Goal: Information Seeking & Learning: Learn about a topic

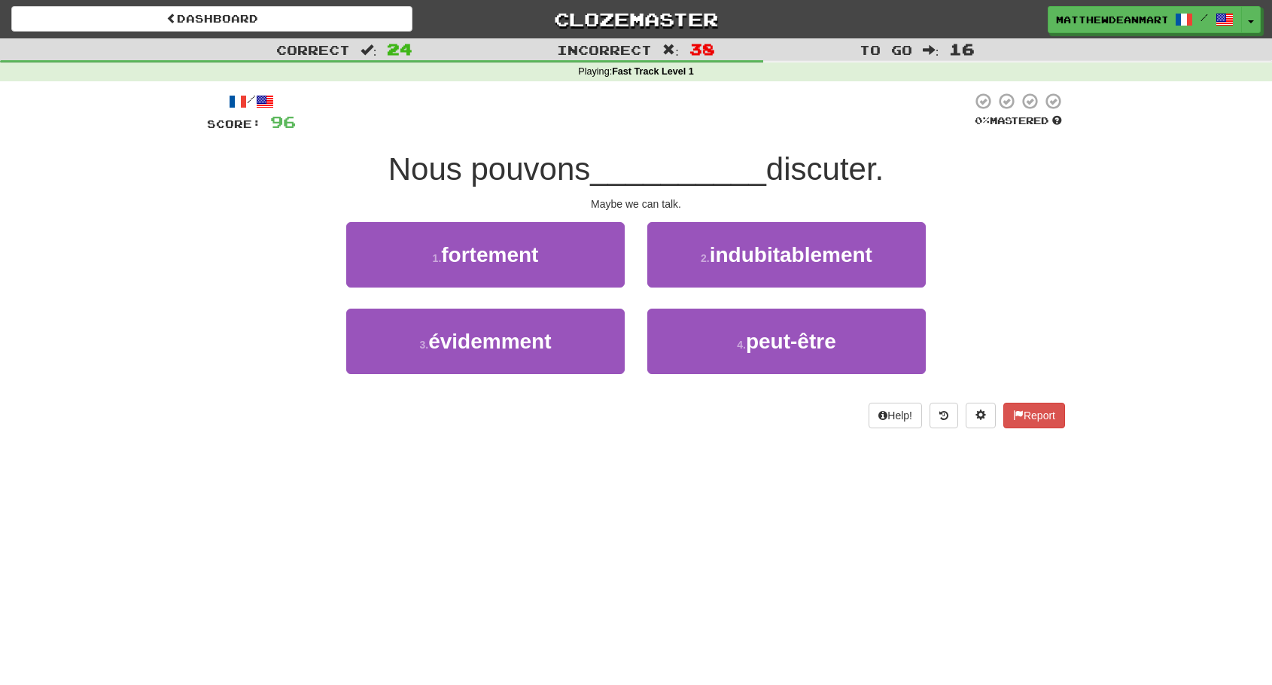
scroll to position [1, 0]
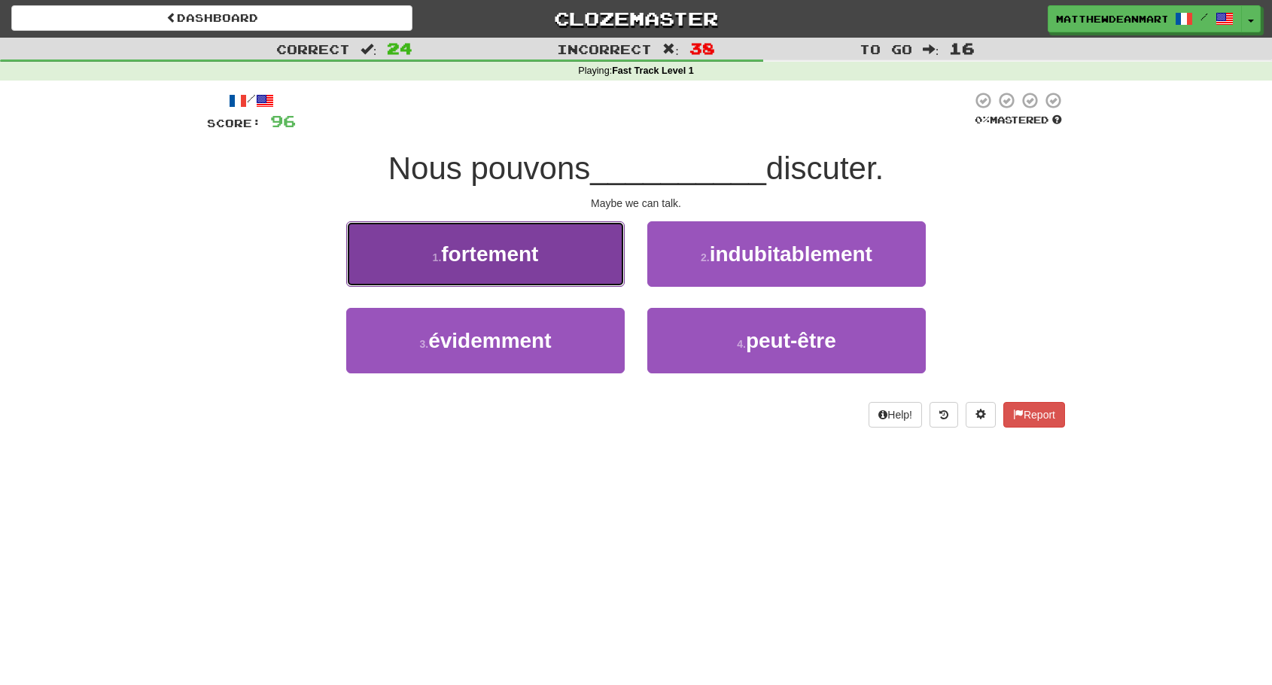
click at [598, 278] on button "1 . fortement" at bounding box center [485, 253] width 278 height 65
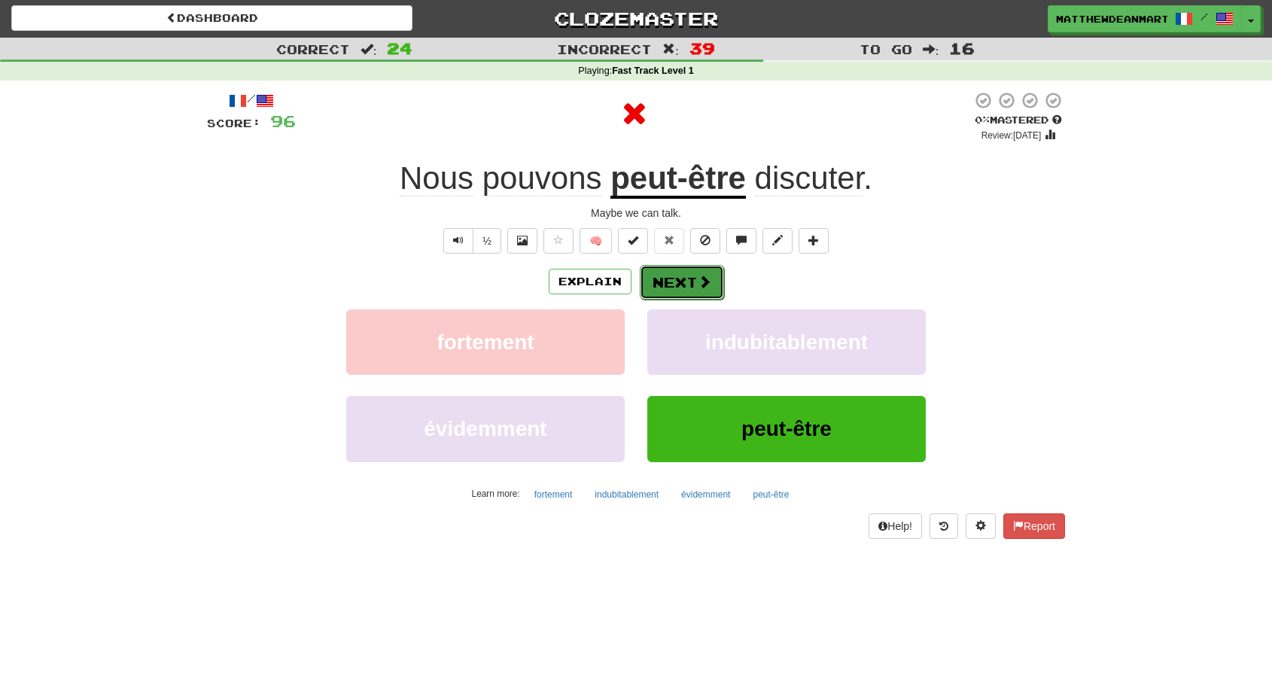
click at [698, 288] on span at bounding box center [705, 282] width 14 height 14
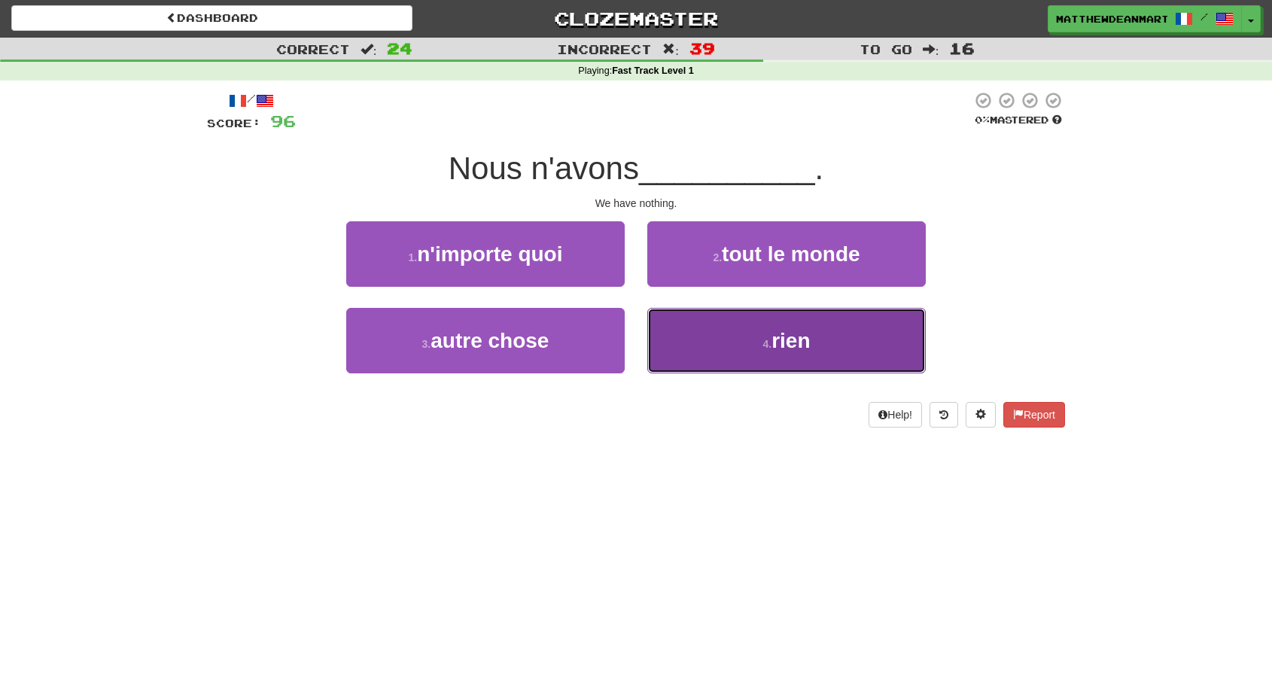
click at [731, 330] on button "4 . rien" at bounding box center [786, 340] width 278 height 65
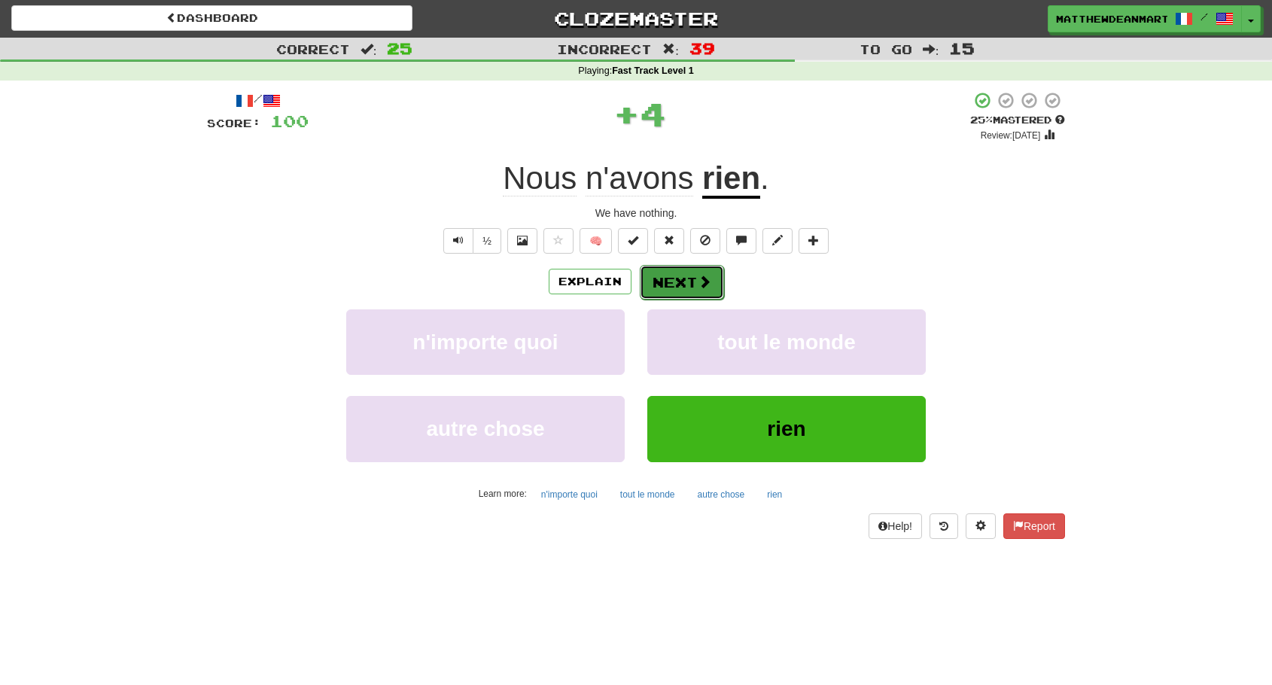
click at [706, 272] on button "Next" at bounding box center [682, 282] width 84 height 35
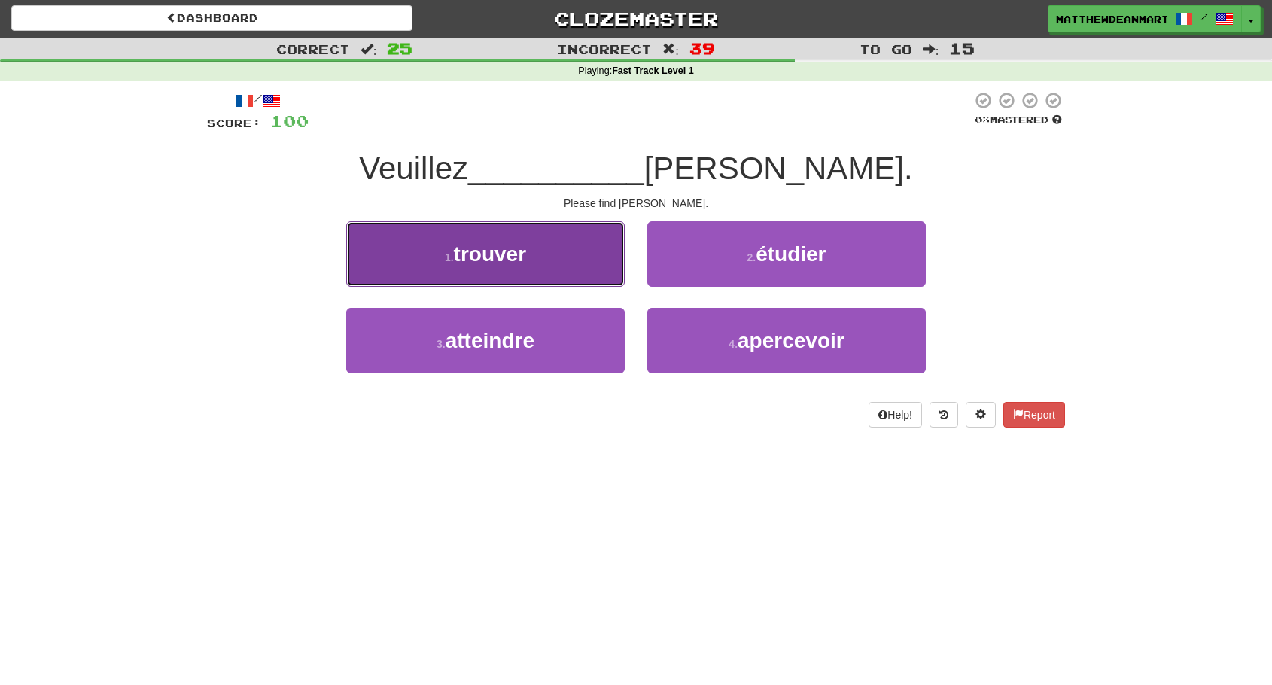
click at [564, 264] on button "1 . trouver" at bounding box center [485, 253] width 278 height 65
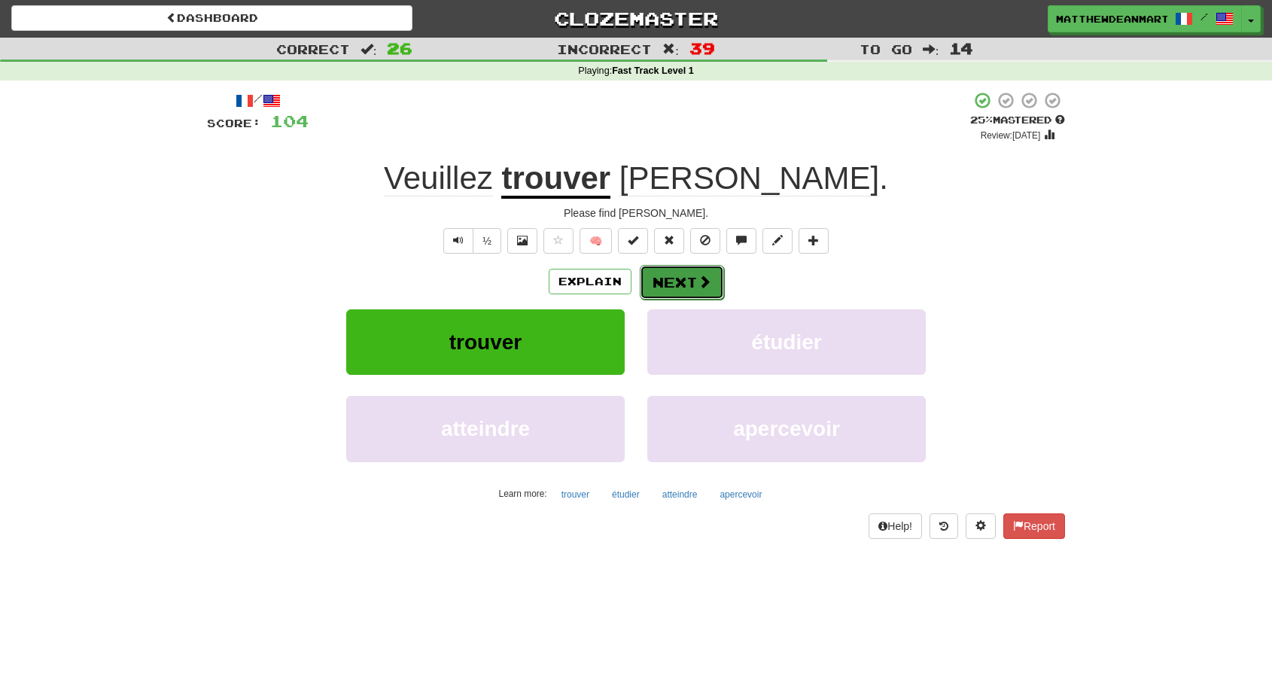
click at [668, 279] on button "Next" at bounding box center [682, 282] width 84 height 35
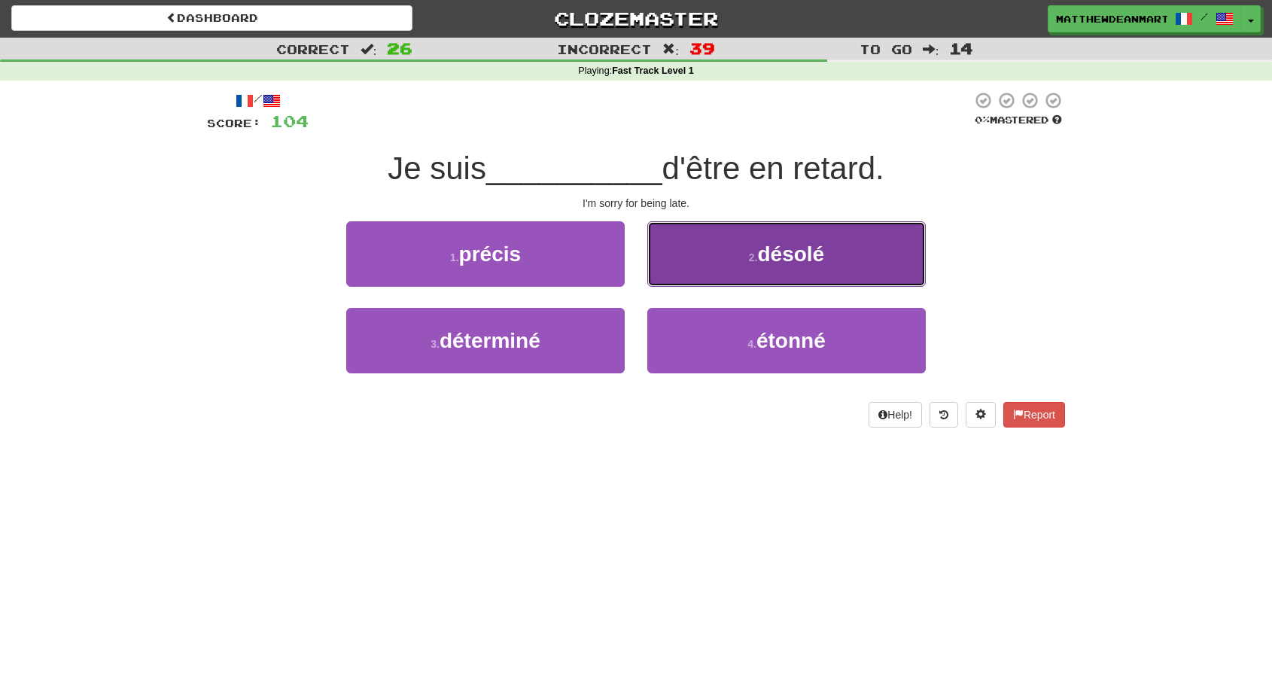
click at [668, 253] on button "2 . désolé" at bounding box center [786, 253] width 278 height 65
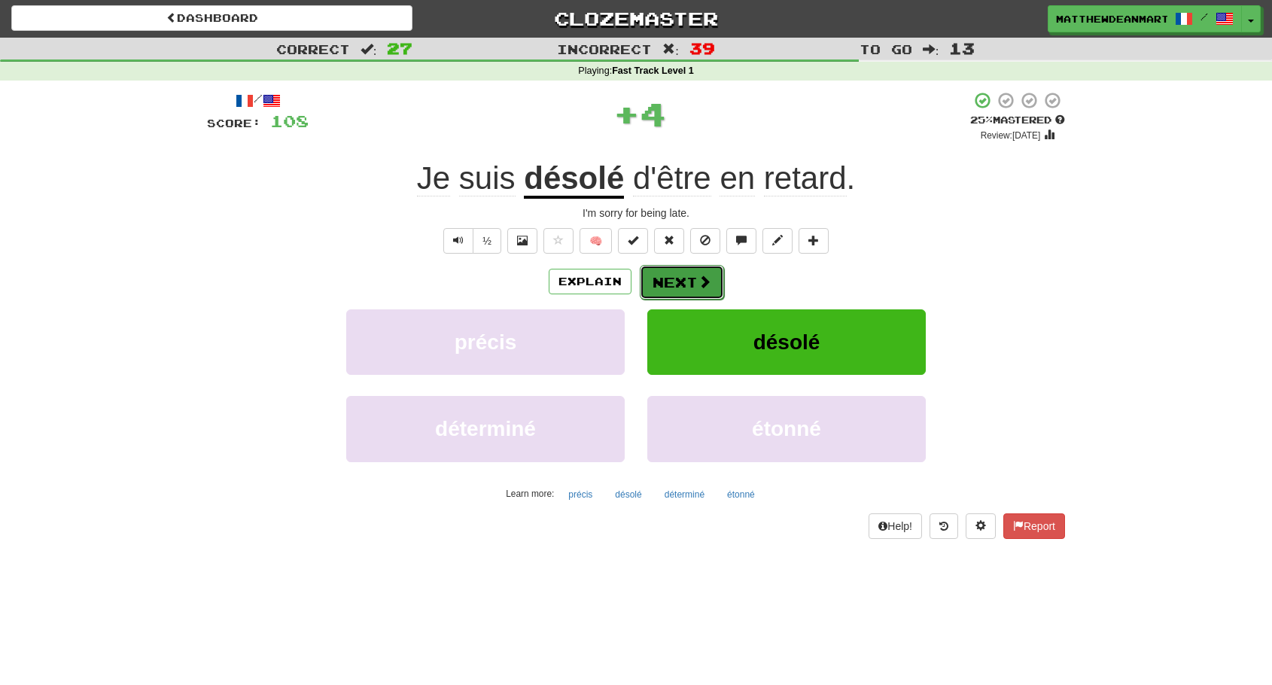
click at [671, 266] on button "Next" at bounding box center [682, 282] width 84 height 35
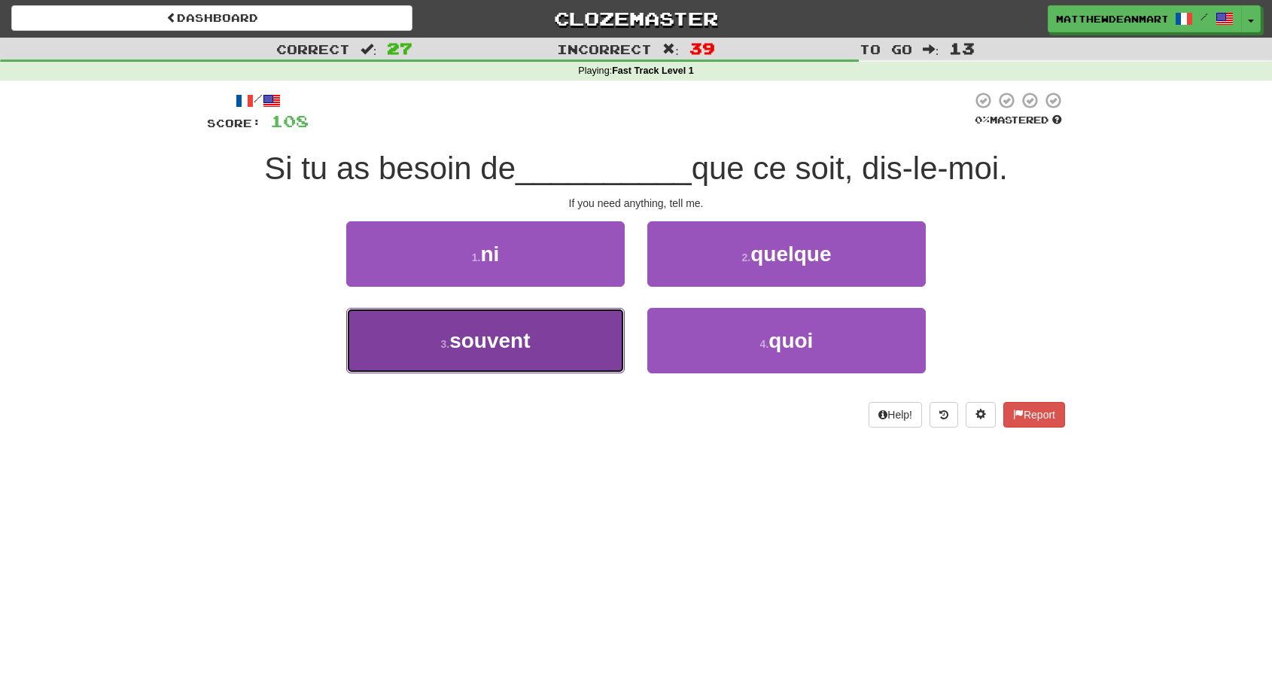
click at [568, 317] on button "3 . souvent" at bounding box center [485, 340] width 278 height 65
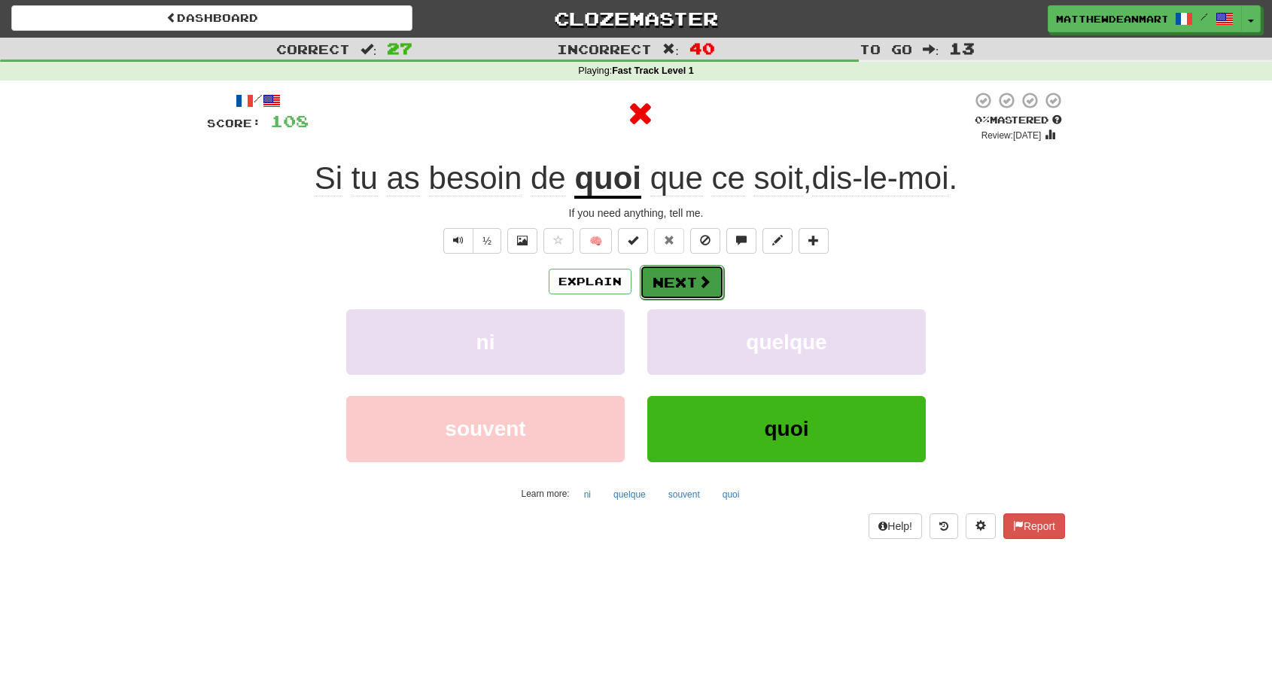
click at [665, 281] on button "Next" at bounding box center [682, 282] width 84 height 35
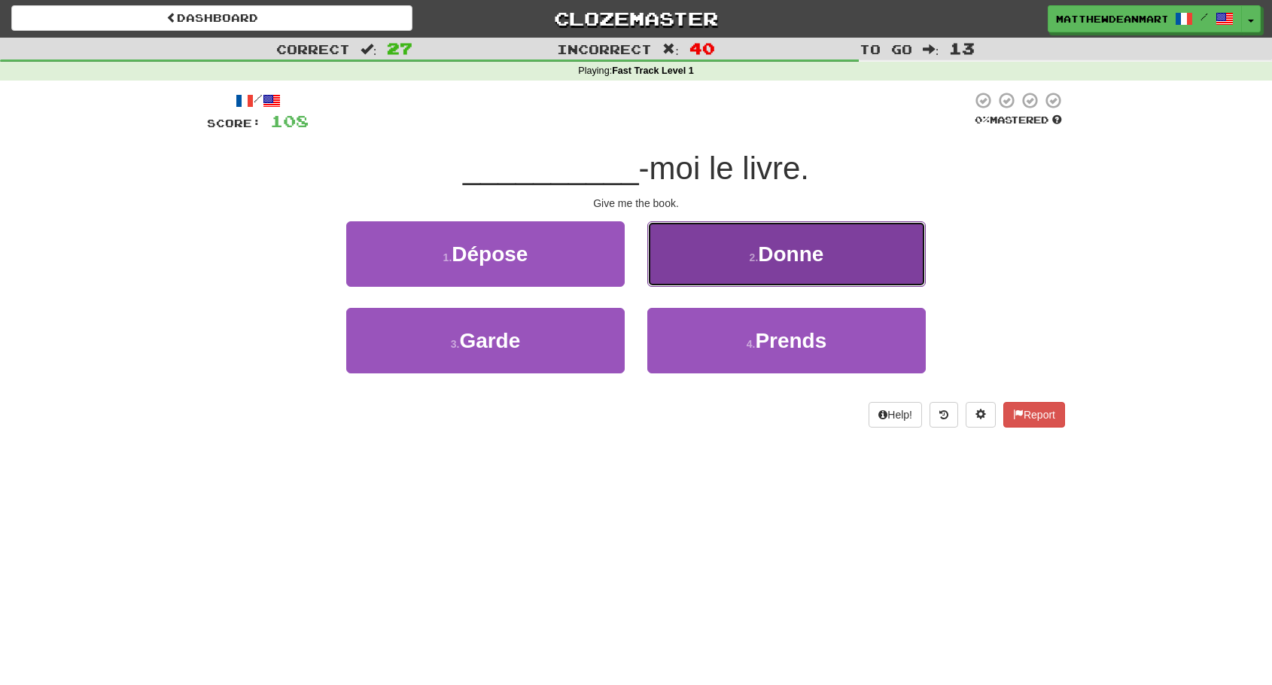
click at [670, 278] on button "2 . [GEOGRAPHIC_DATA]" at bounding box center [786, 253] width 278 height 65
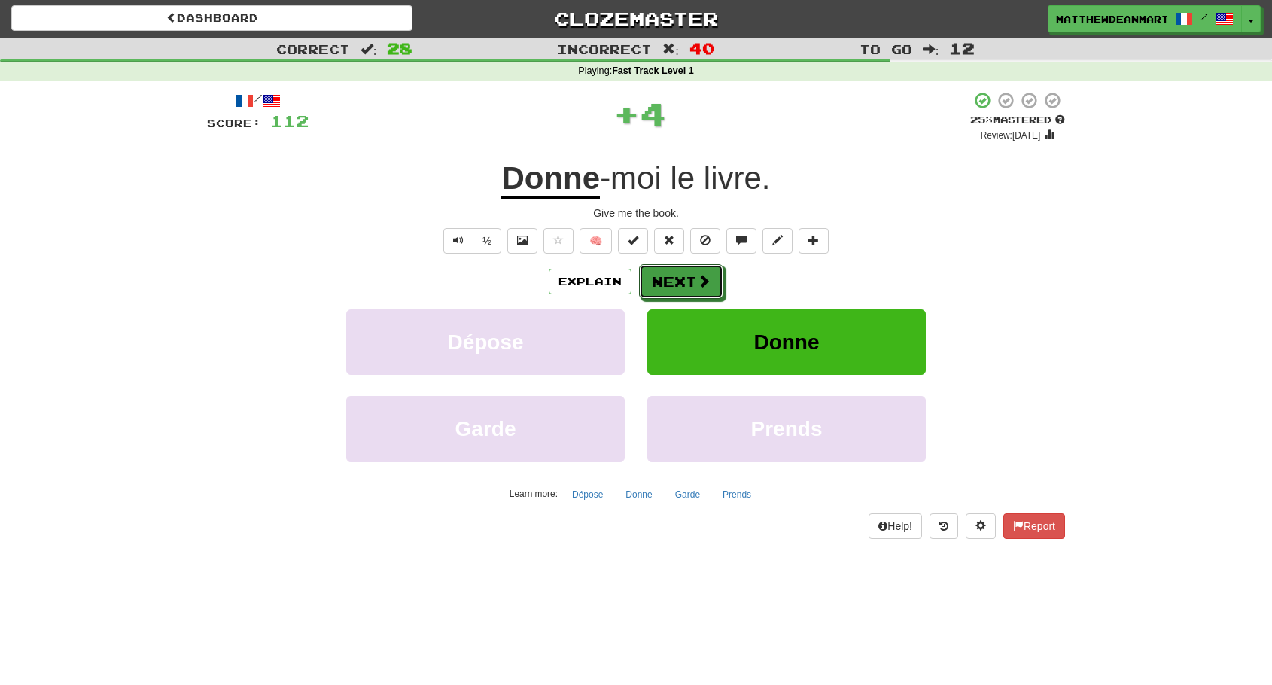
click at [670, 278] on button "Next" at bounding box center [681, 281] width 84 height 35
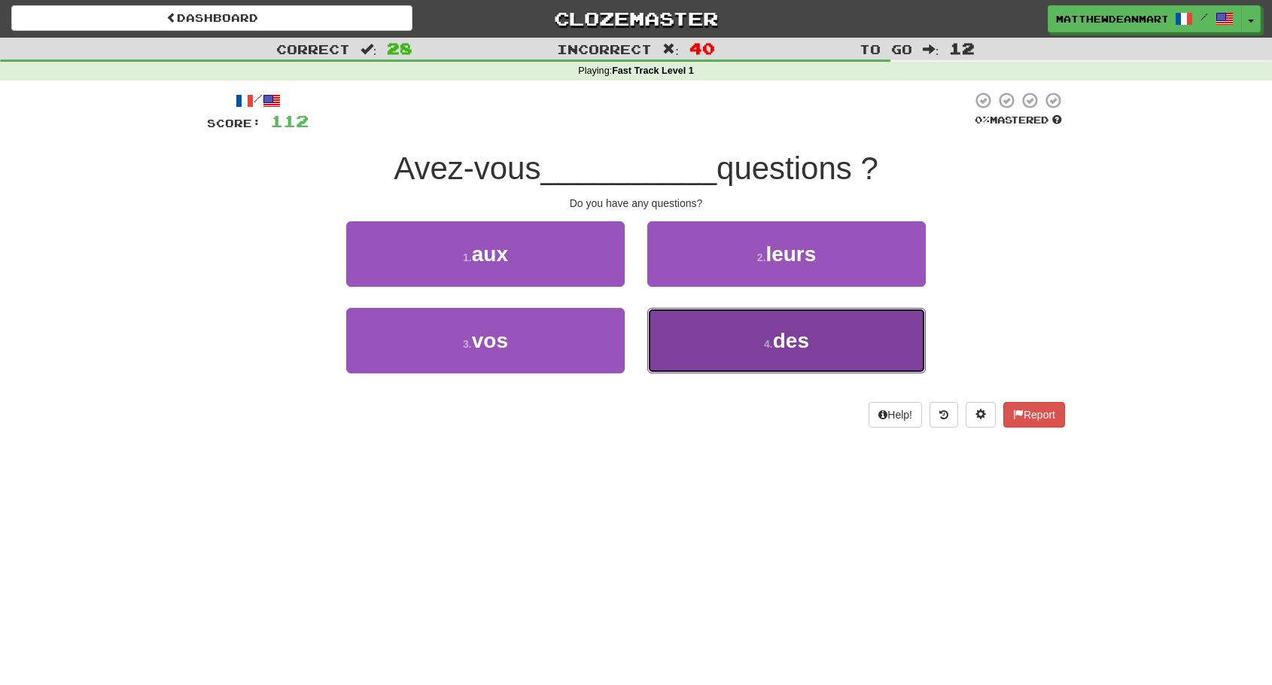
click at [674, 333] on button "4 . des" at bounding box center [786, 340] width 278 height 65
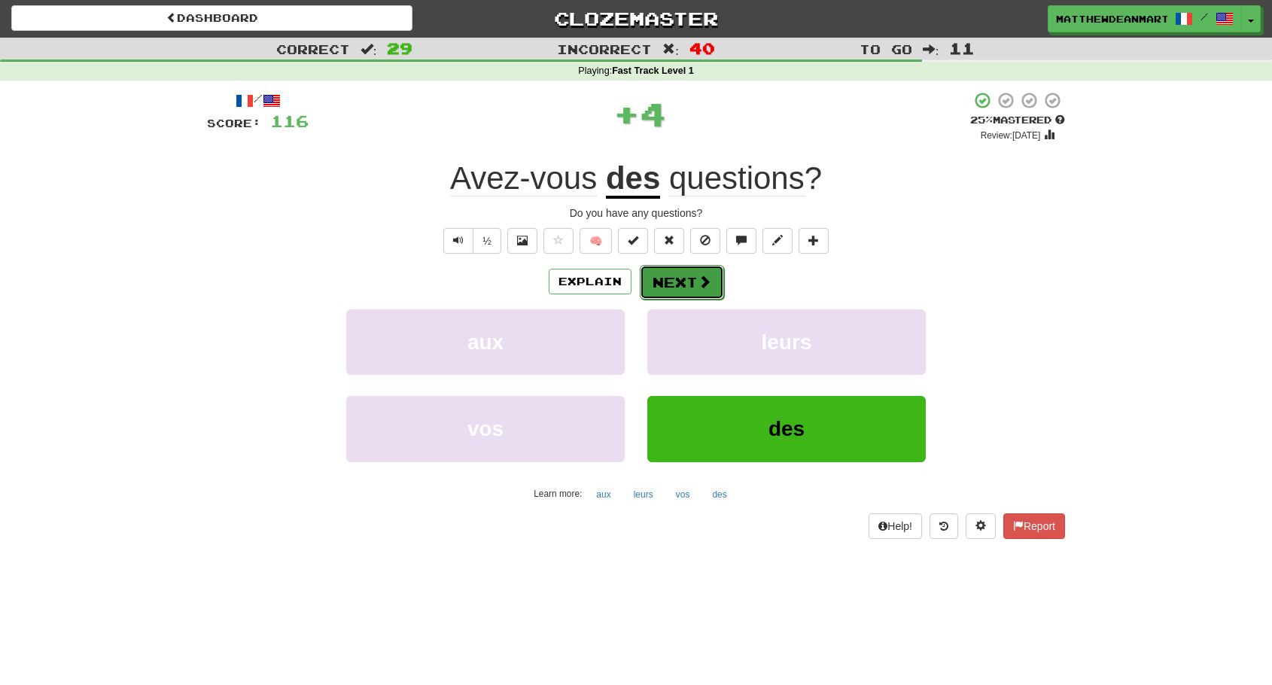
click at [667, 284] on button "Next" at bounding box center [682, 282] width 84 height 35
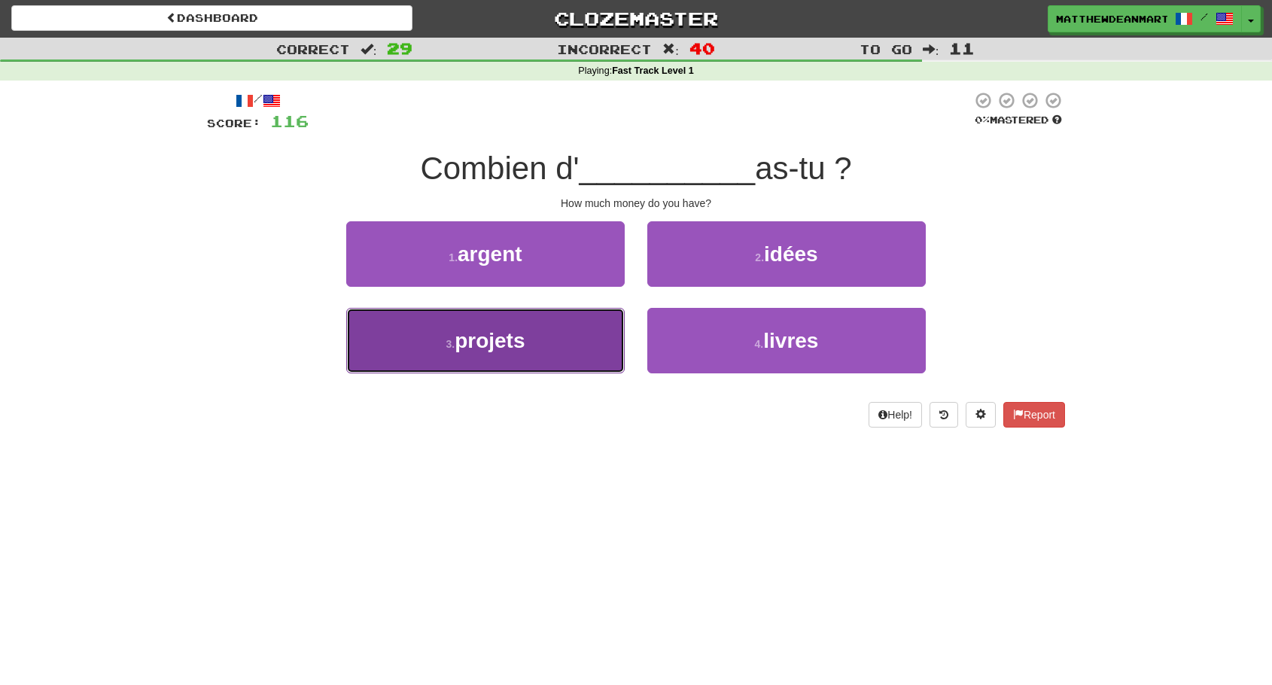
click at [616, 327] on button "3 . projets" at bounding box center [485, 340] width 278 height 65
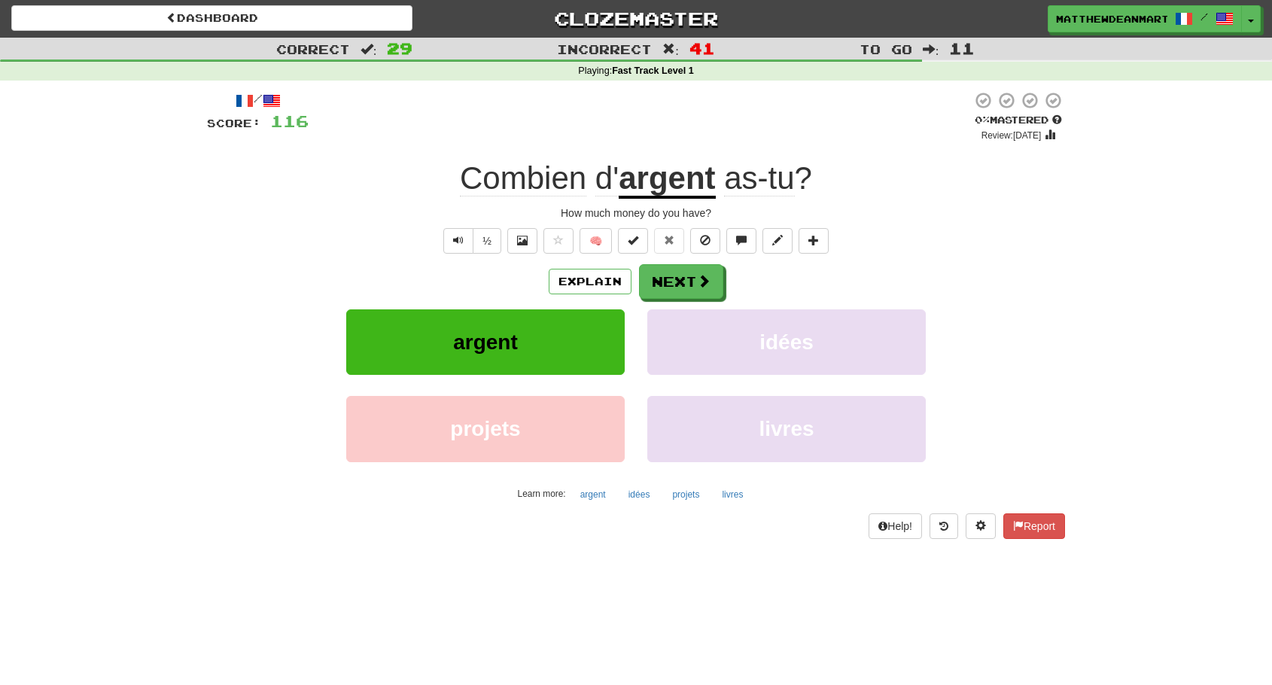
click at [631, 273] on div "Explain Next" at bounding box center [636, 281] width 858 height 35
click at [644, 281] on button "Next" at bounding box center [682, 282] width 84 height 35
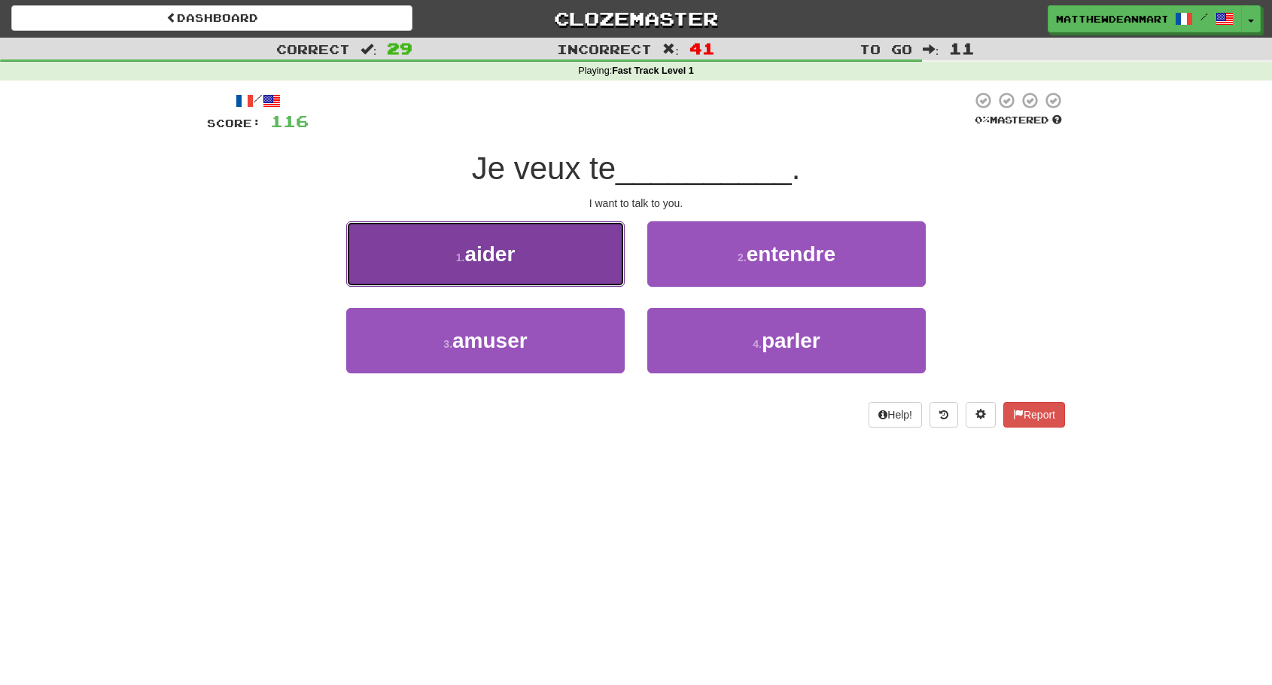
click at [609, 251] on button "1 . aider" at bounding box center [485, 253] width 278 height 65
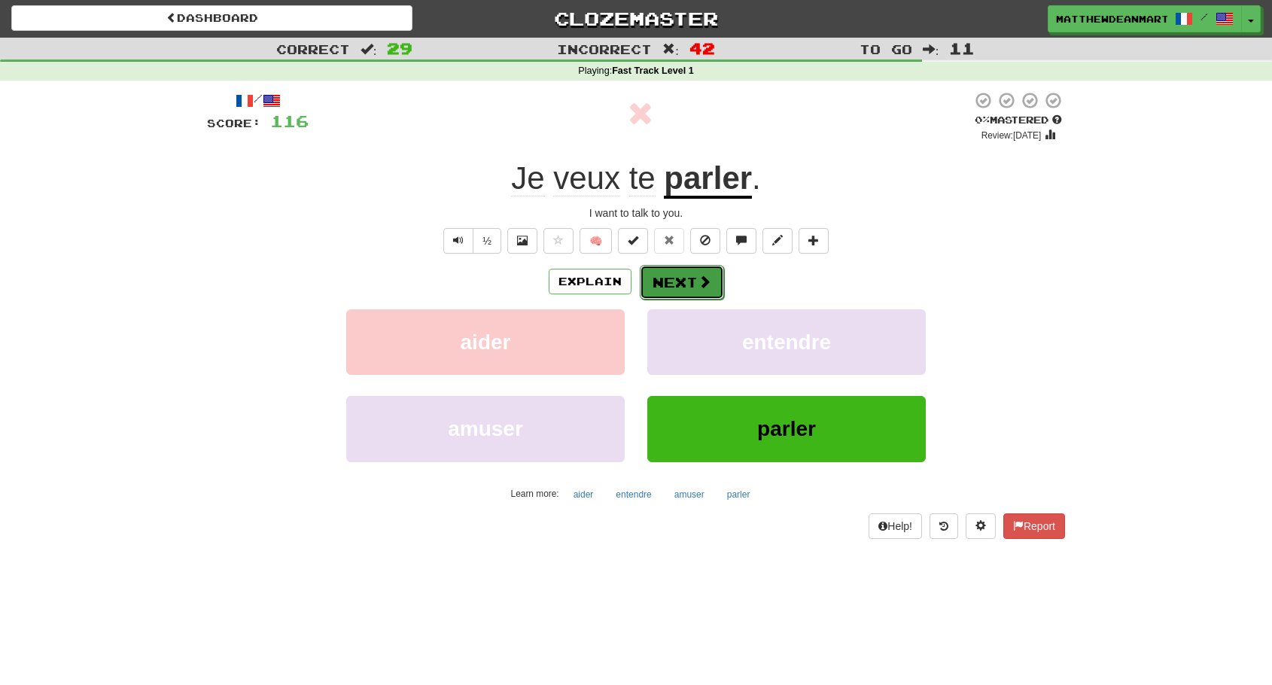
click at [656, 265] on button "Next" at bounding box center [682, 282] width 84 height 35
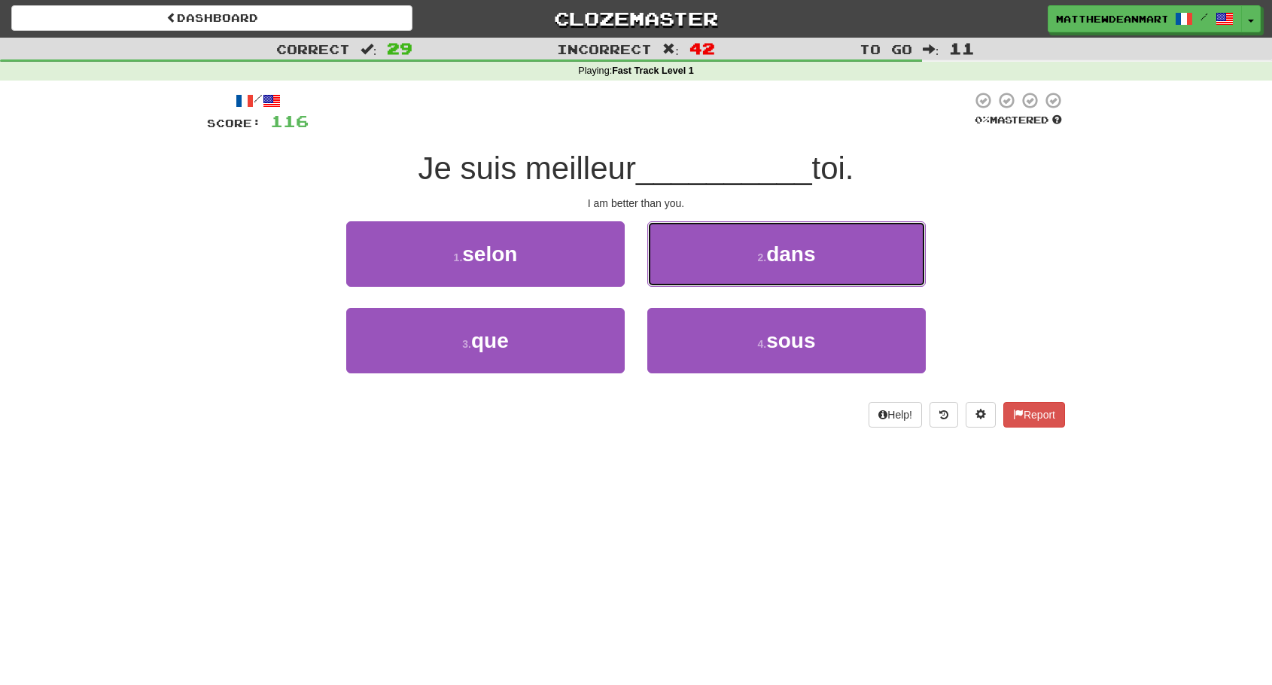
click at [656, 265] on button "2 . dans" at bounding box center [786, 253] width 278 height 65
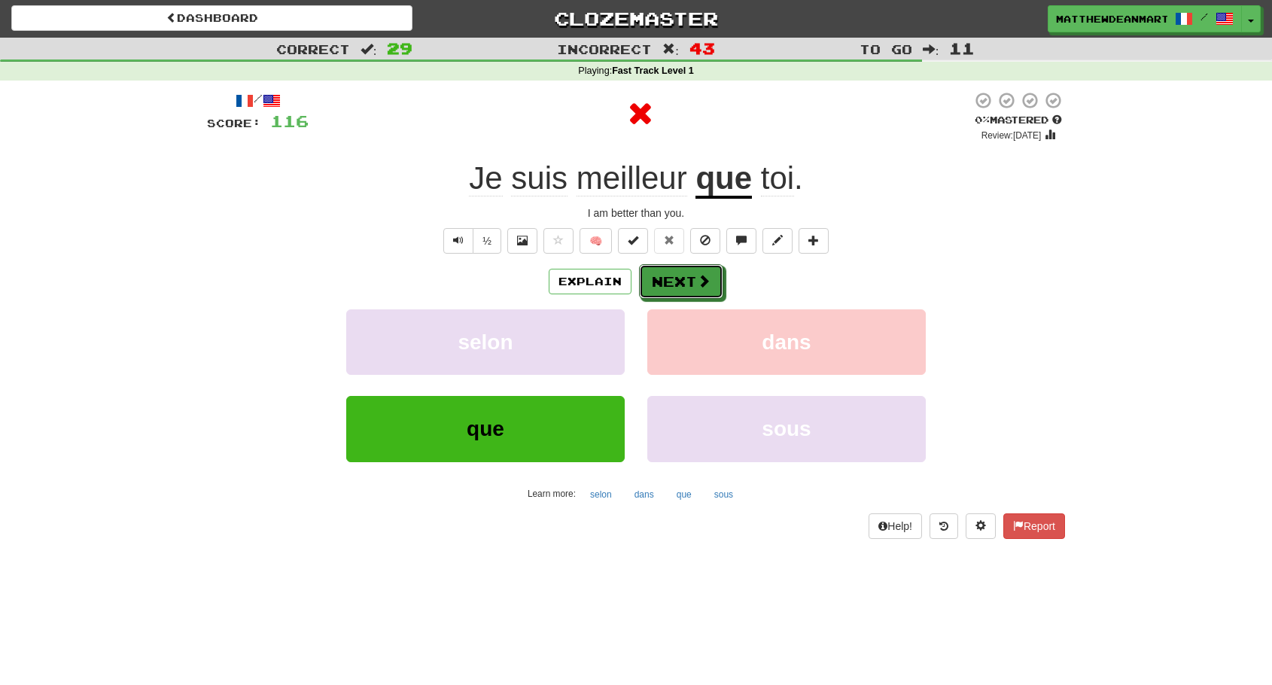
click at [656, 265] on button "Next" at bounding box center [681, 281] width 84 height 35
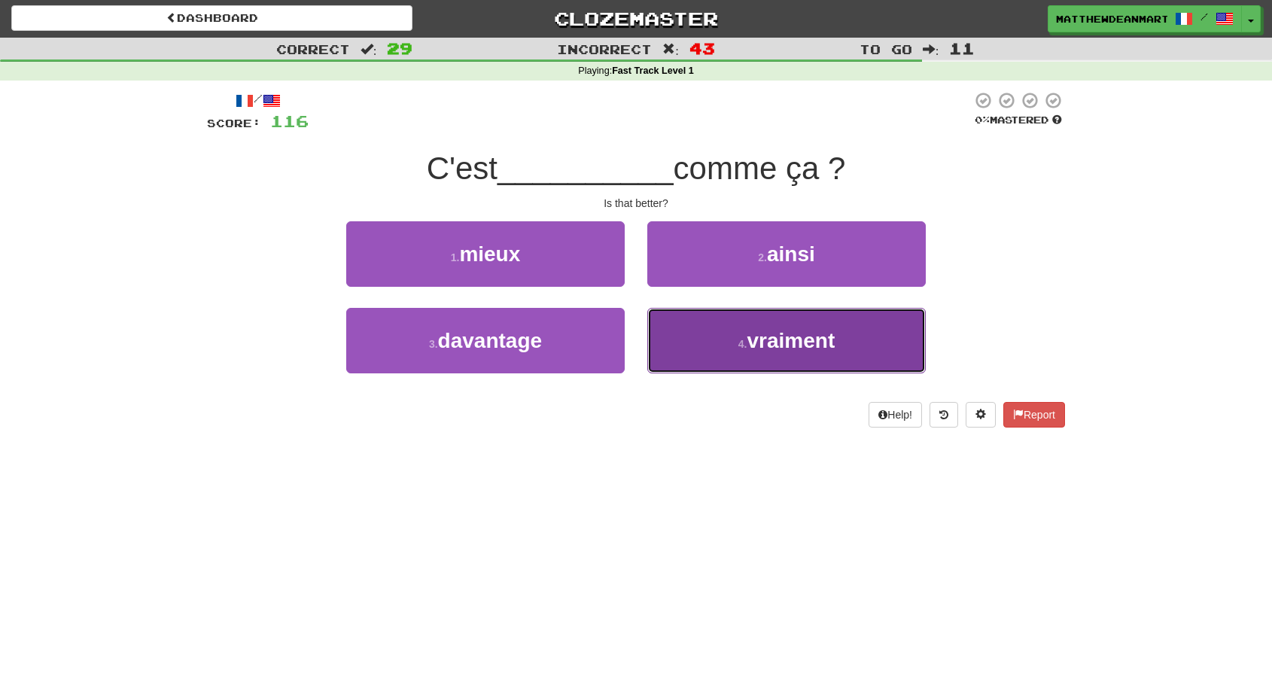
click at [689, 344] on button "4 . vraiment" at bounding box center [786, 340] width 278 height 65
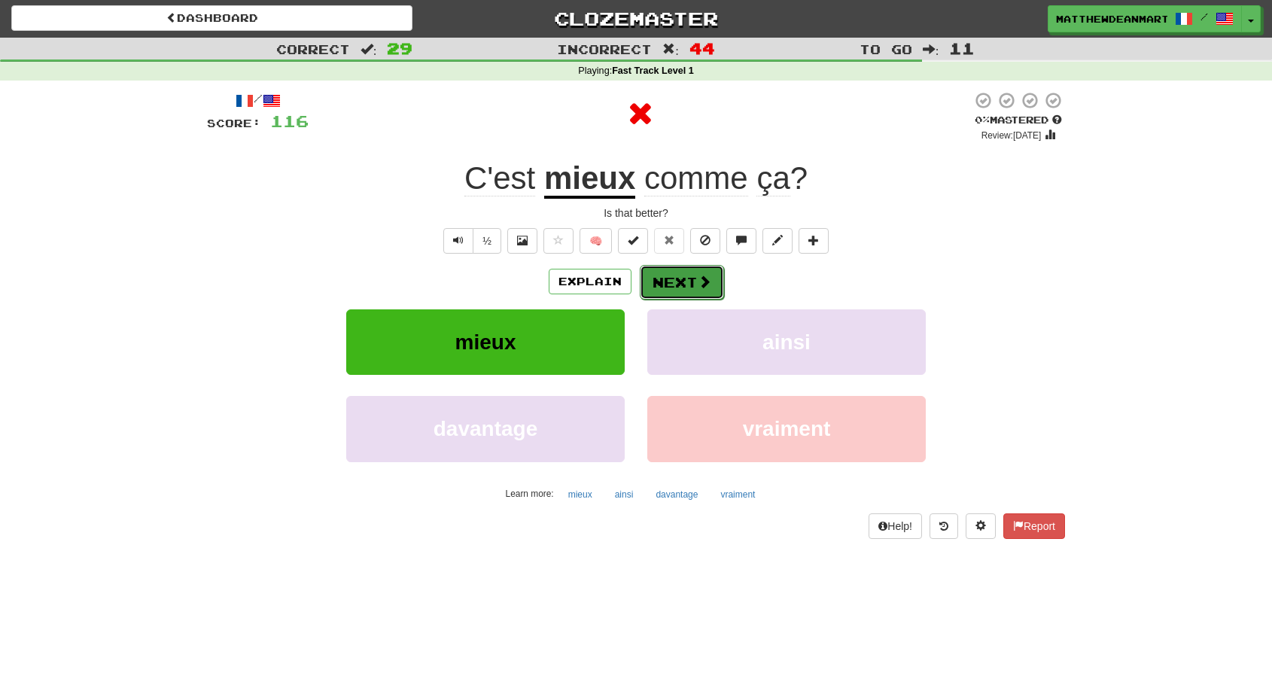
click at [658, 285] on button "Next" at bounding box center [682, 282] width 84 height 35
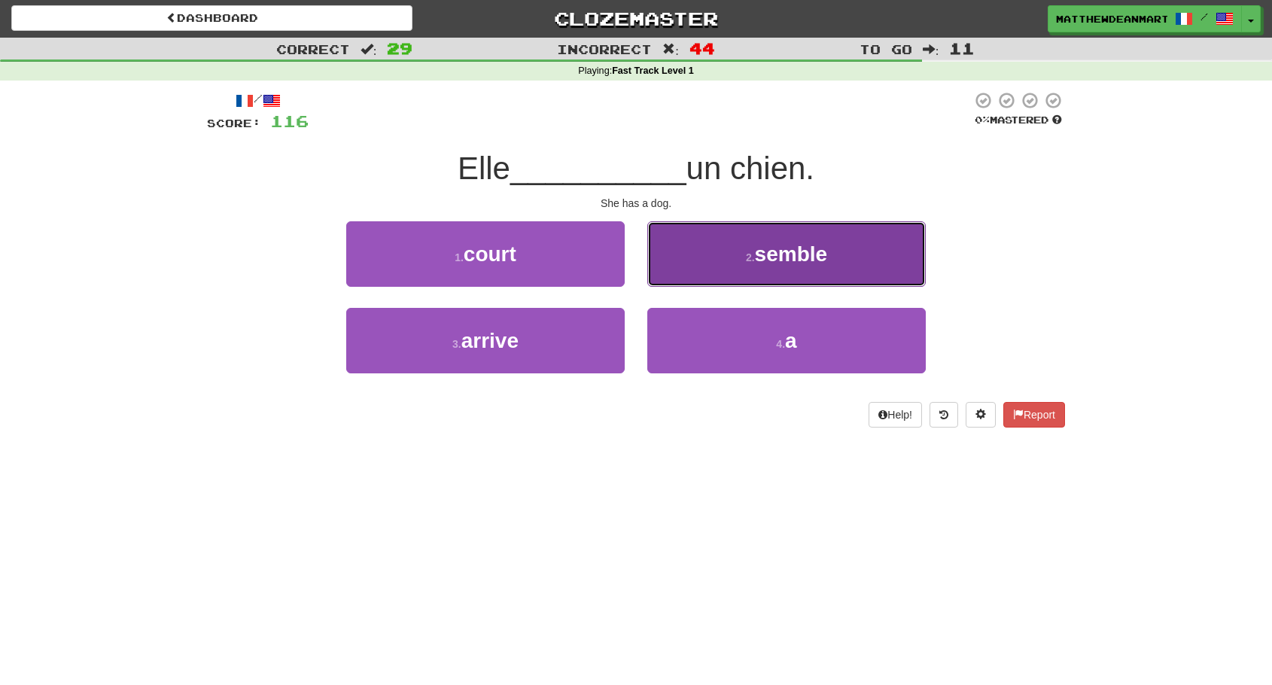
click at [690, 275] on button "2 . semble" at bounding box center [786, 253] width 278 height 65
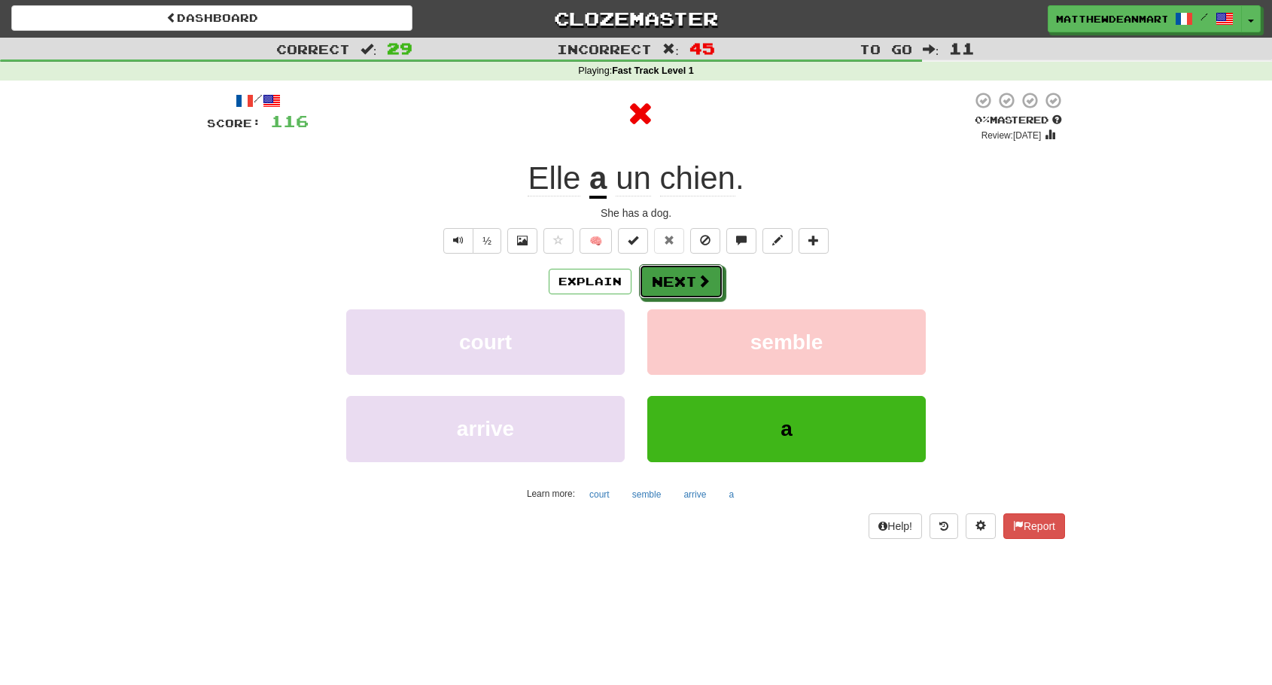
click at [690, 275] on button "Next" at bounding box center [681, 281] width 84 height 35
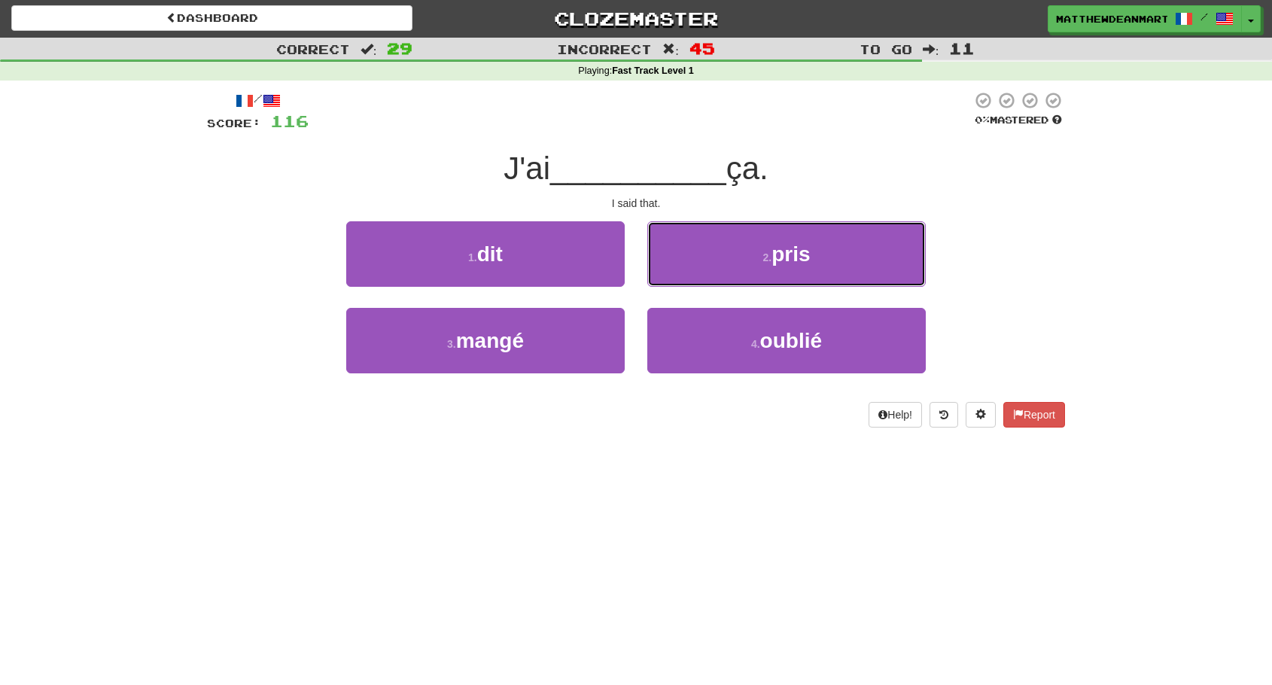
click at [690, 275] on button "2 . pris" at bounding box center [786, 253] width 278 height 65
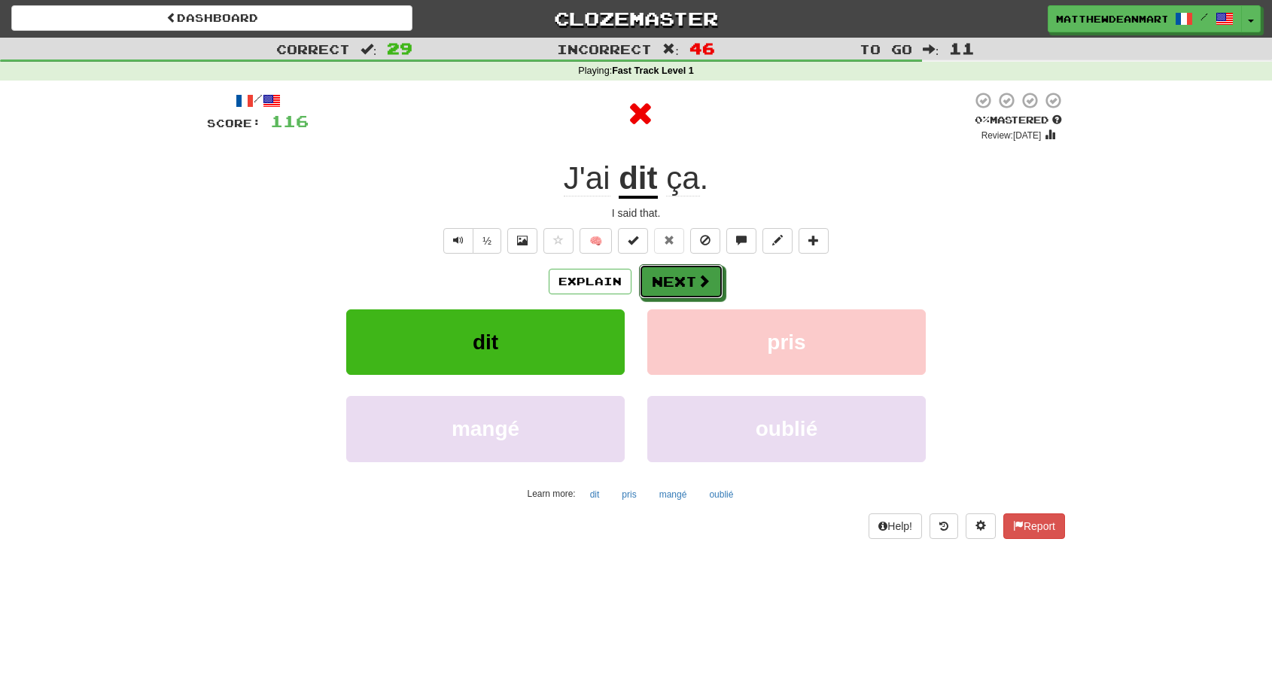
click at [690, 275] on button "Next" at bounding box center [681, 281] width 84 height 35
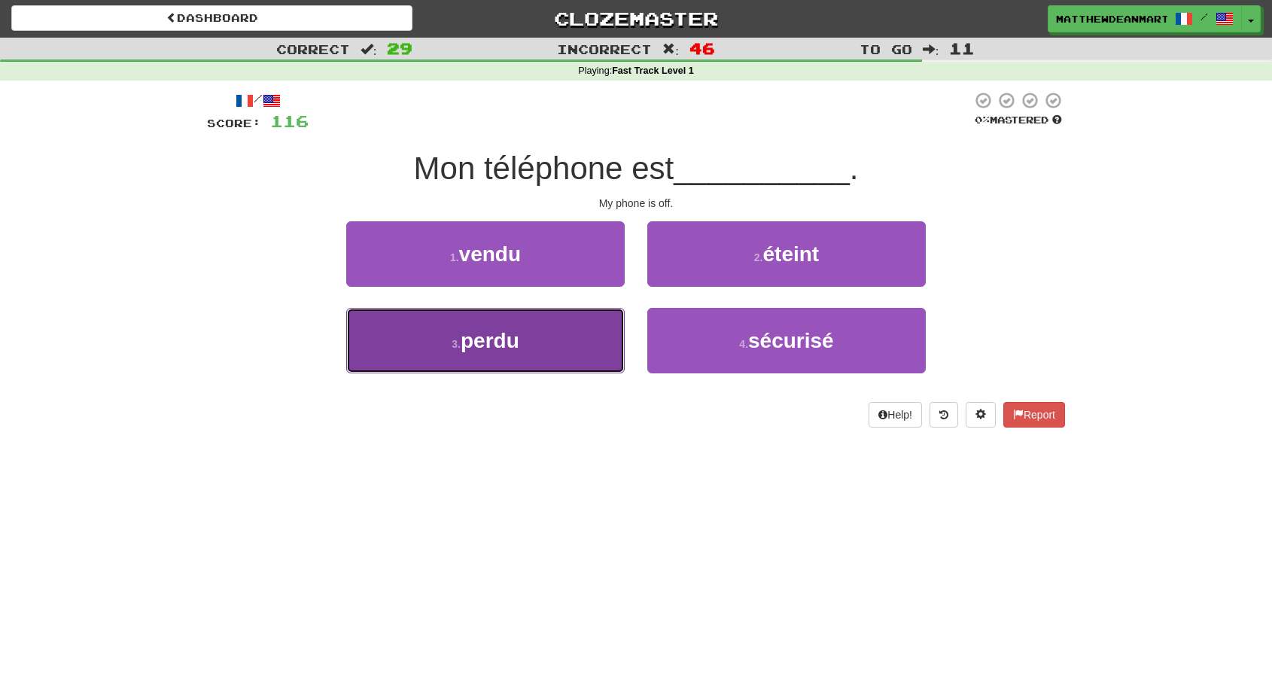
click at [536, 335] on button "3 . perdu" at bounding box center [485, 340] width 278 height 65
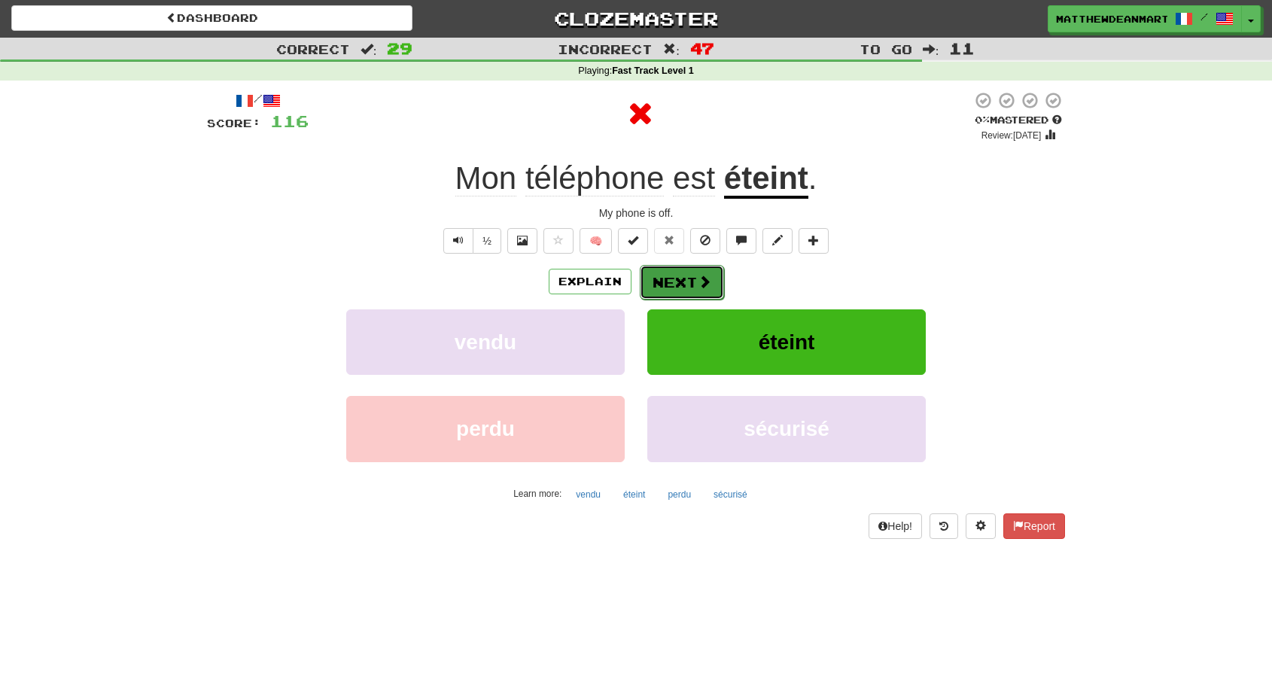
click at [645, 285] on button "Next" at bounding box center [682, 282] width 84 height 35
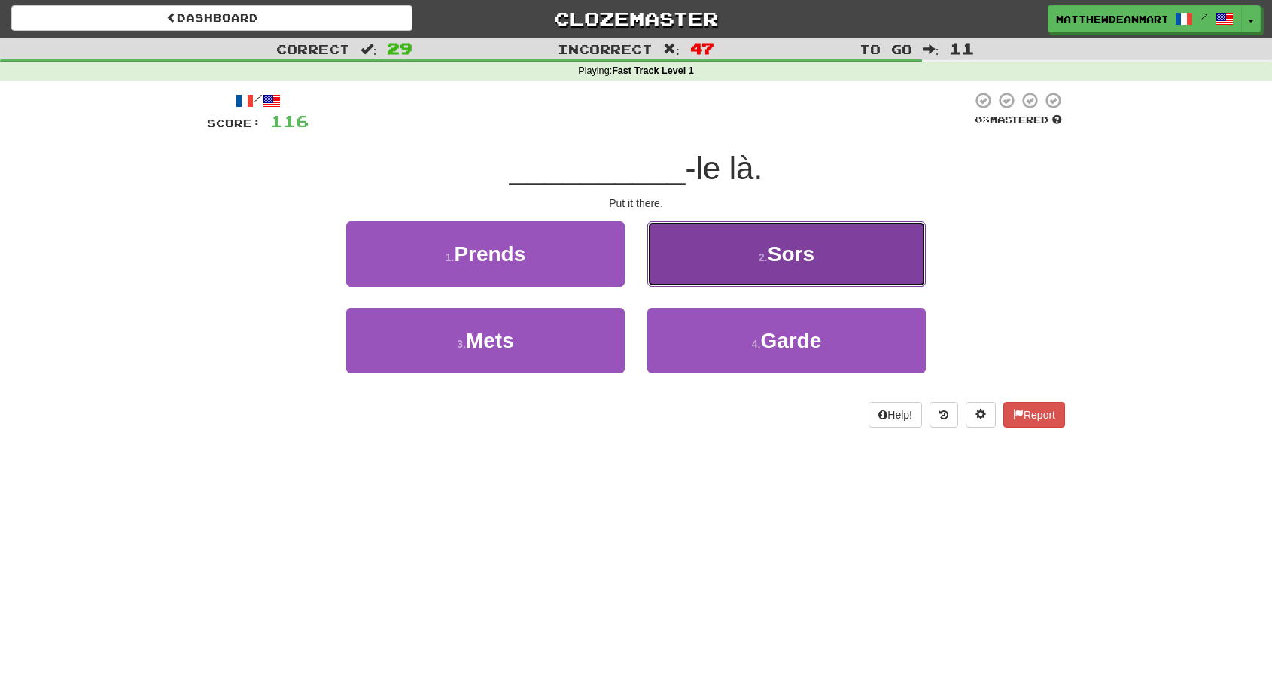
click at [665, 280] on button "2 . Sors" at bounding box center [786, 253] width 278 height 65
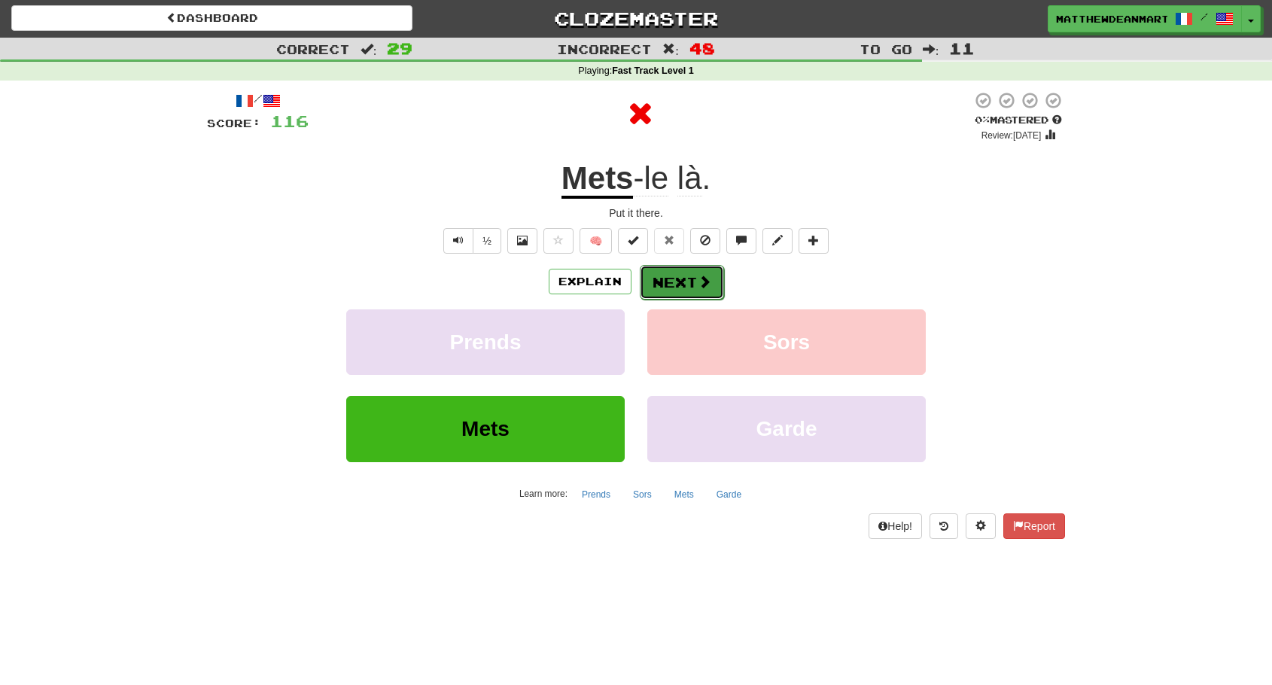
click at [662, 285] on button "Next" at bounding box center [682, 282] width 84 height 35
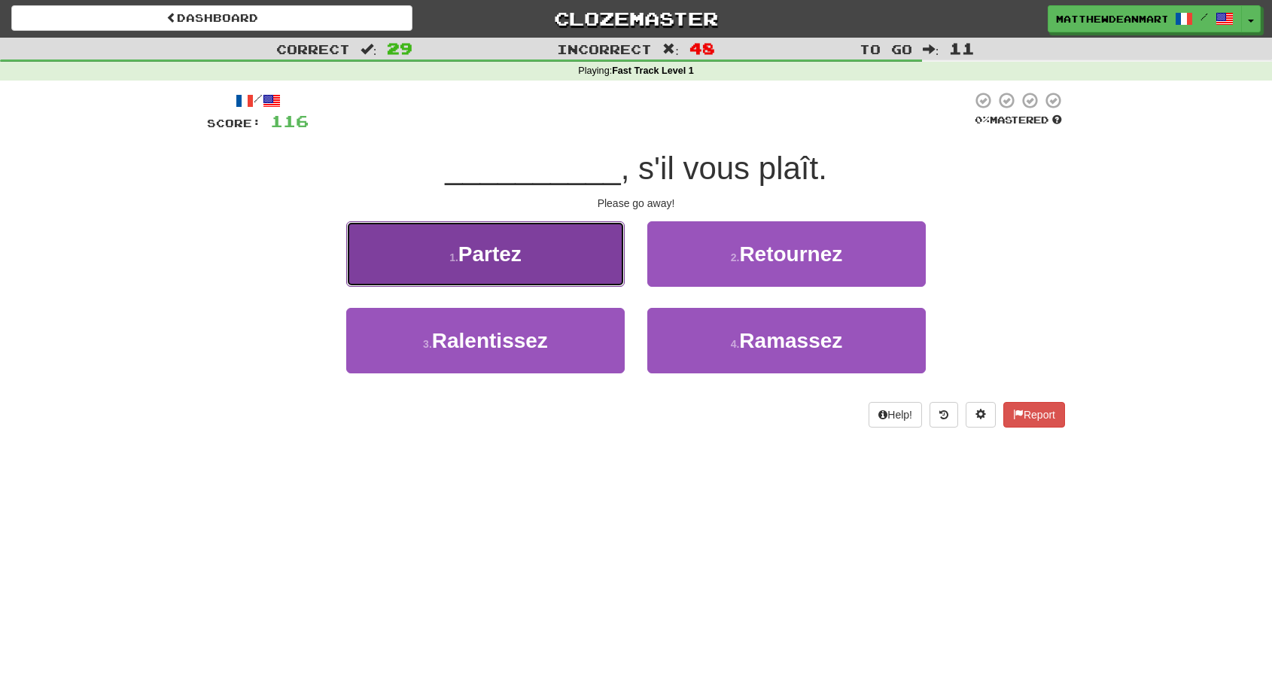
click at [607, 266] on button "1 . Partez" at bounding box center [485, 253] width 278 height 65
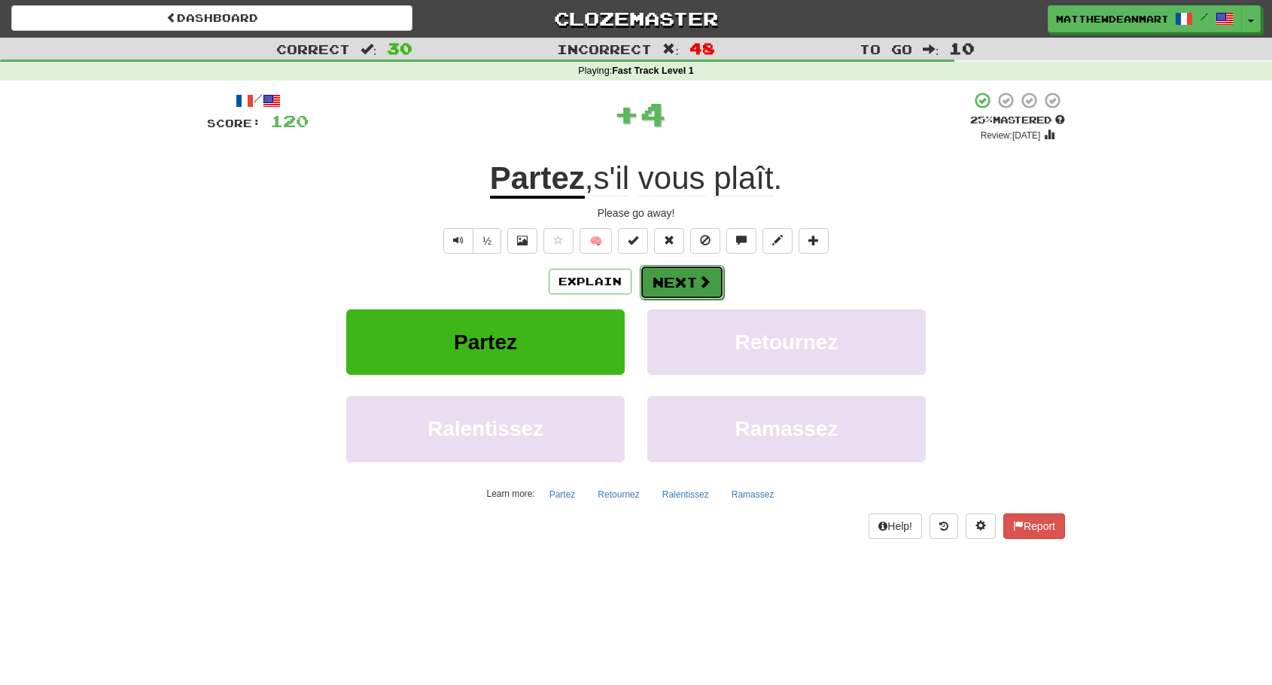
click at [662, 281] on button "Next" at bounding box center [682, 282] width 84 height 35
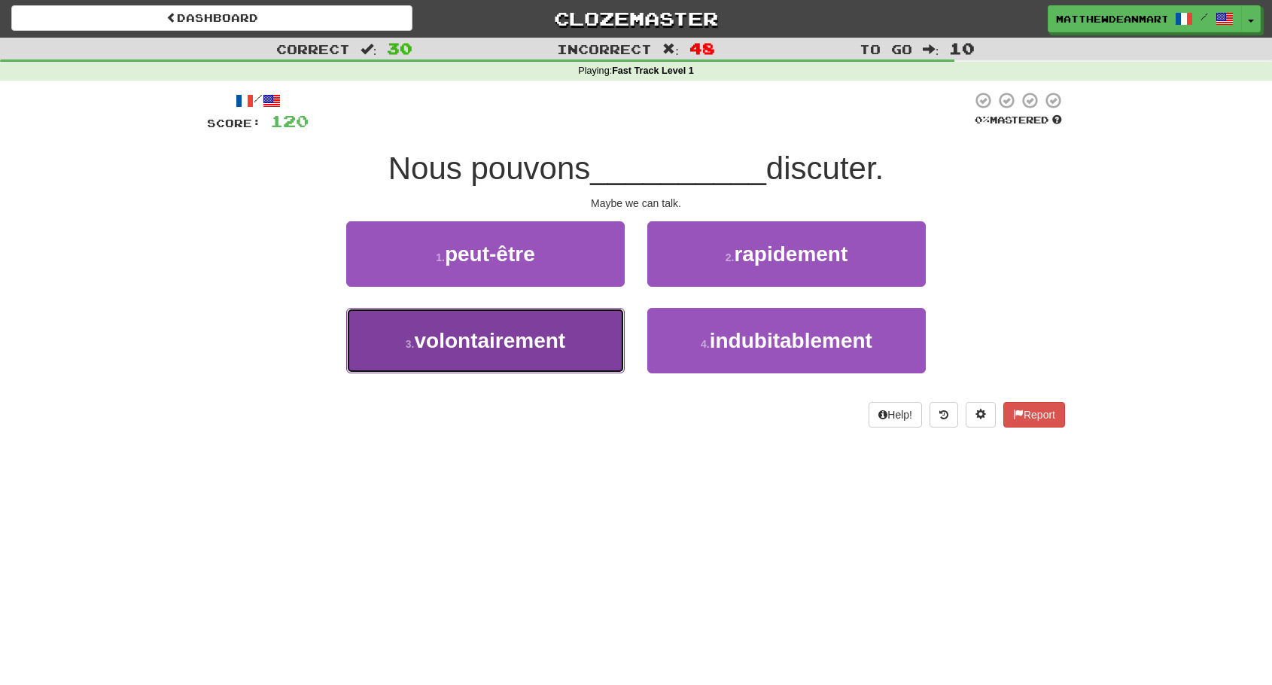
click at [608, 312] on button "3 . volontairement" at bounding box center [485, 340] width 278 height 65
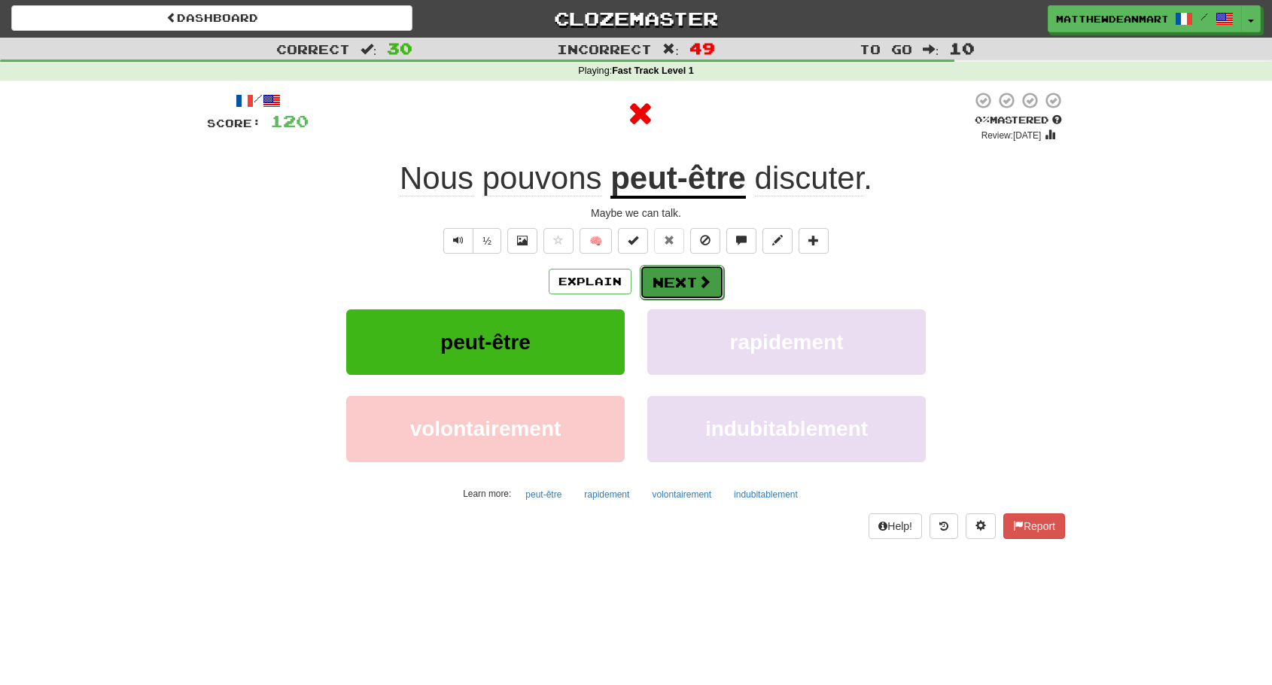
click at [653, 271] on button "Next" at bounding box center [682, 282] width 84 height 35
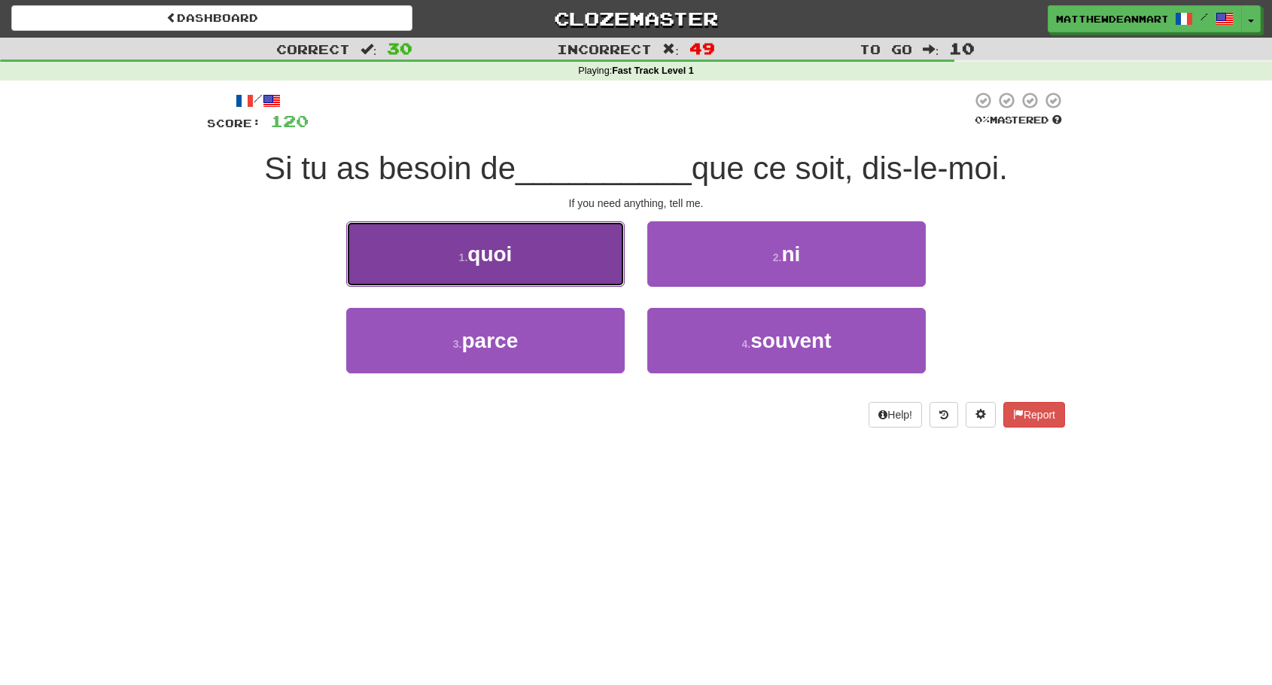
click at [601, 275] on button "1 . quoi" at bounding box center [485, 253] width 278 height 65
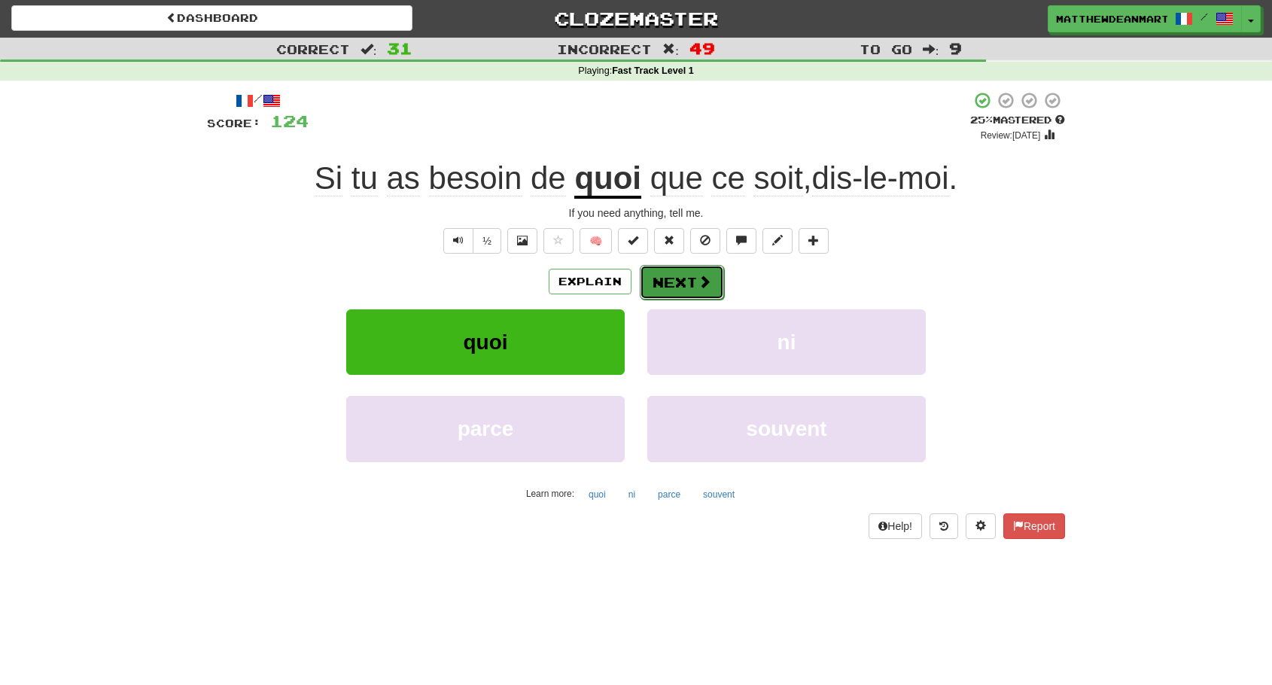
click at [653, 283] on button "Next" at bounding box center [682, 282] width 84 height 35
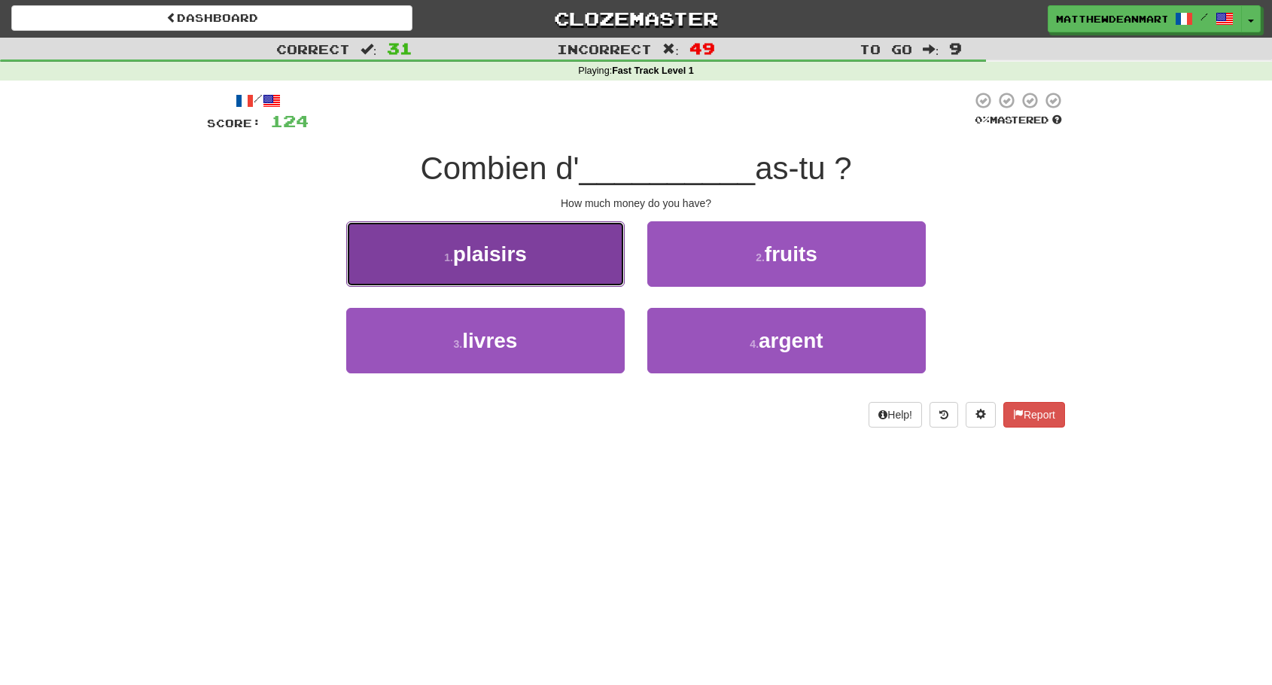
click at [607, 277] on button "1 . plaisirs" at bounding box center [485, 253] width 278 height 65
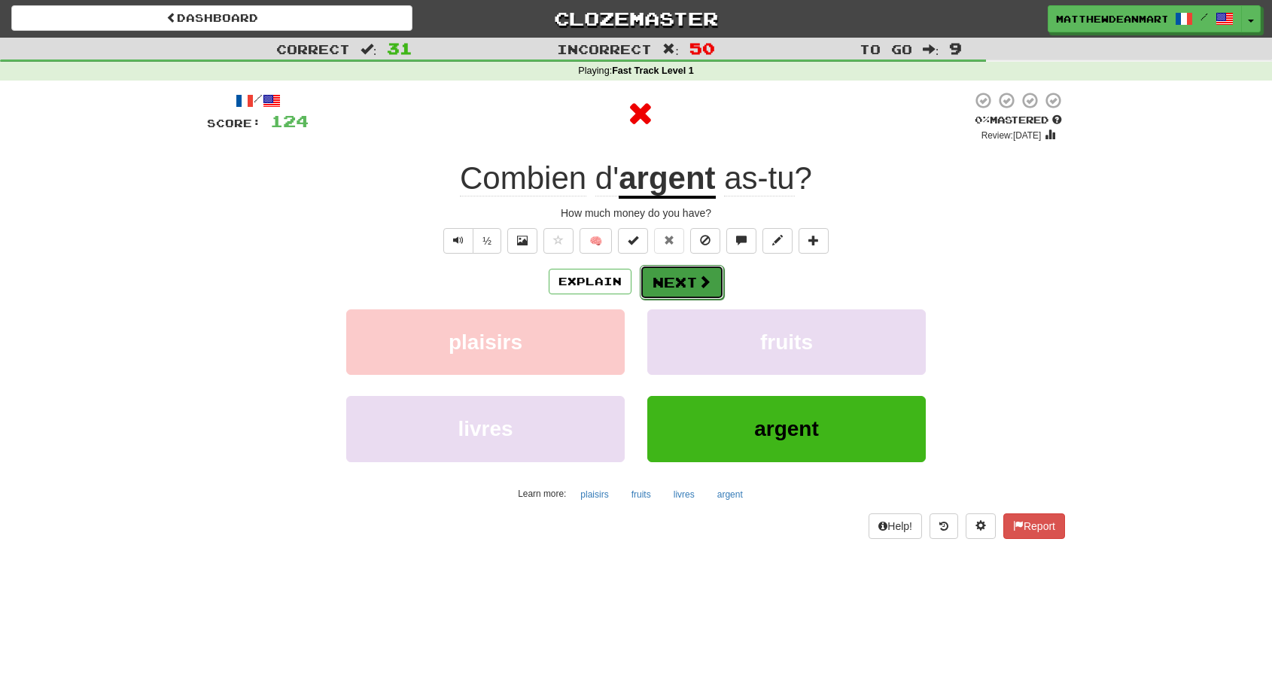
click at [670, 280] on button "Next" at bounding box center [682, 282] width 84 height 35
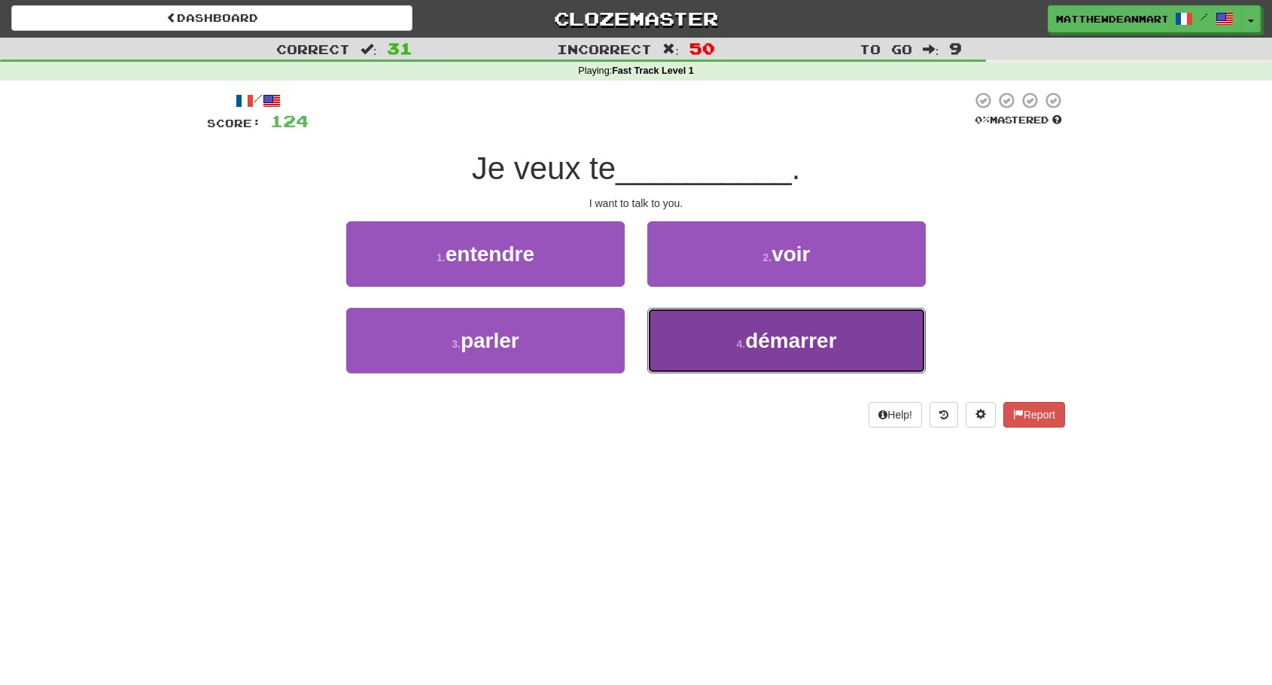
click at [657, 340] on button "4 . démarrer" at bounding box center [786, 340] width 278 height 65
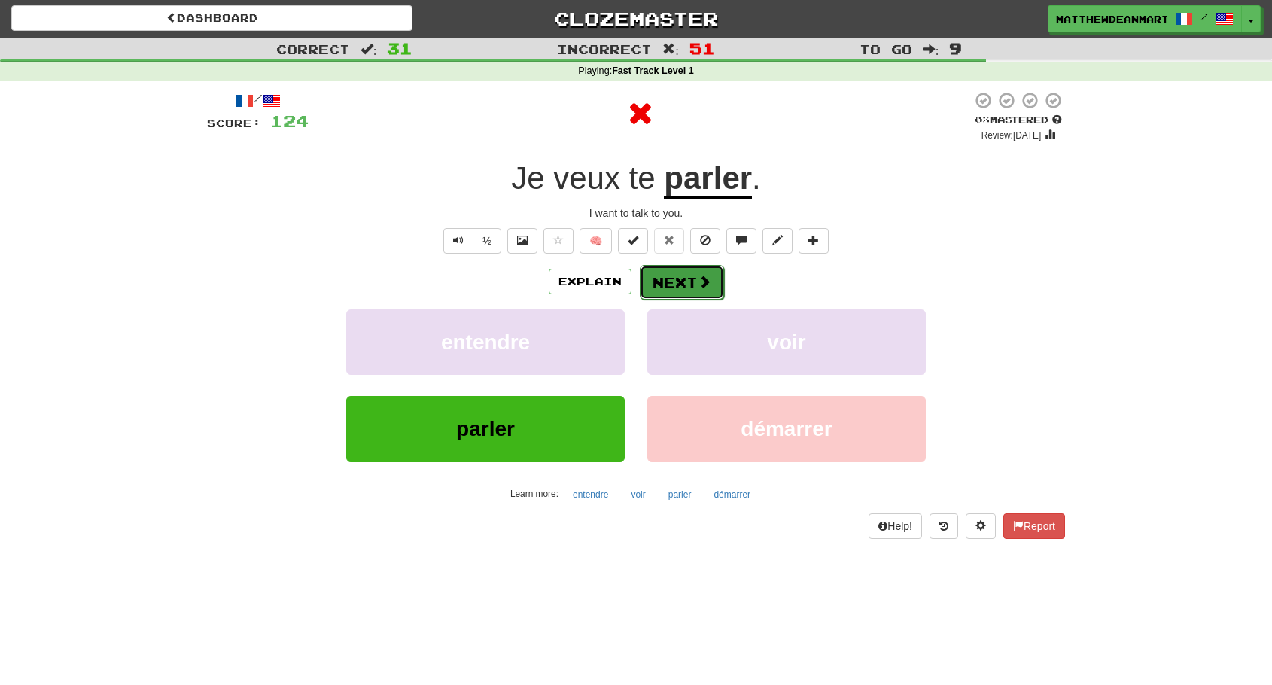
click at [662, 294] on button "Next" at bounding box center [682, 282] width 84 height 35
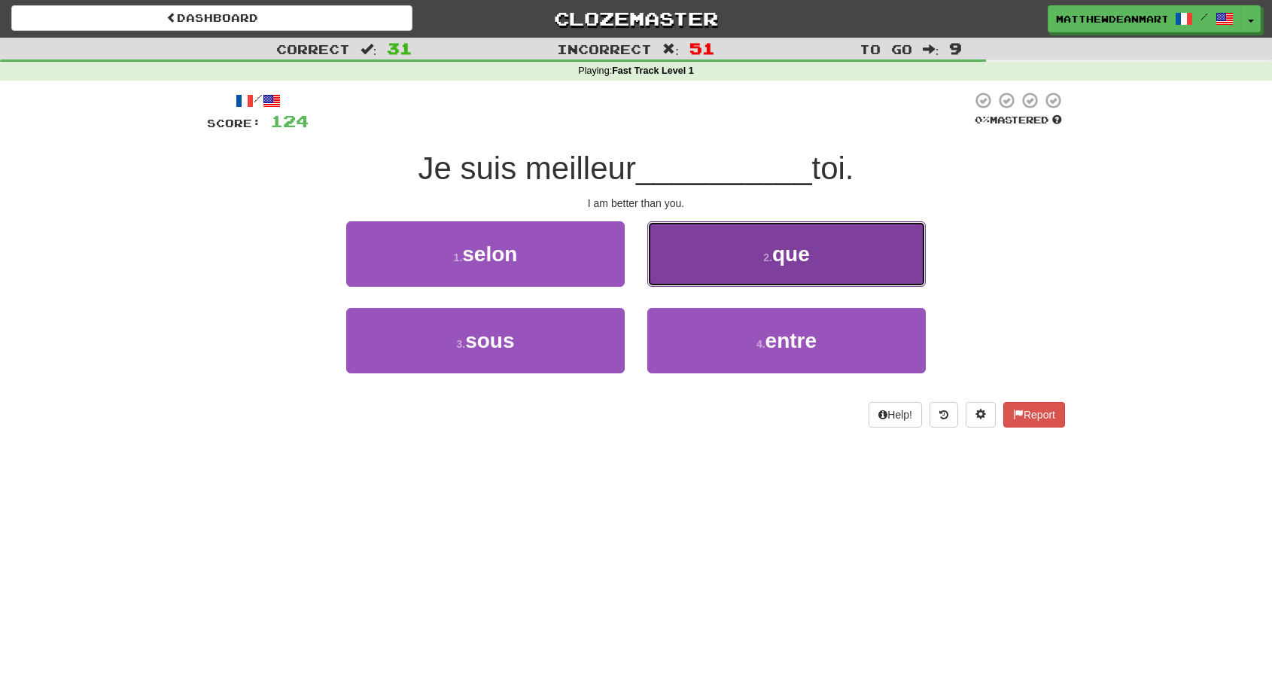
click at [701, 265] on button "2 . que" at bounding box center [786, 253] width 278 height 65
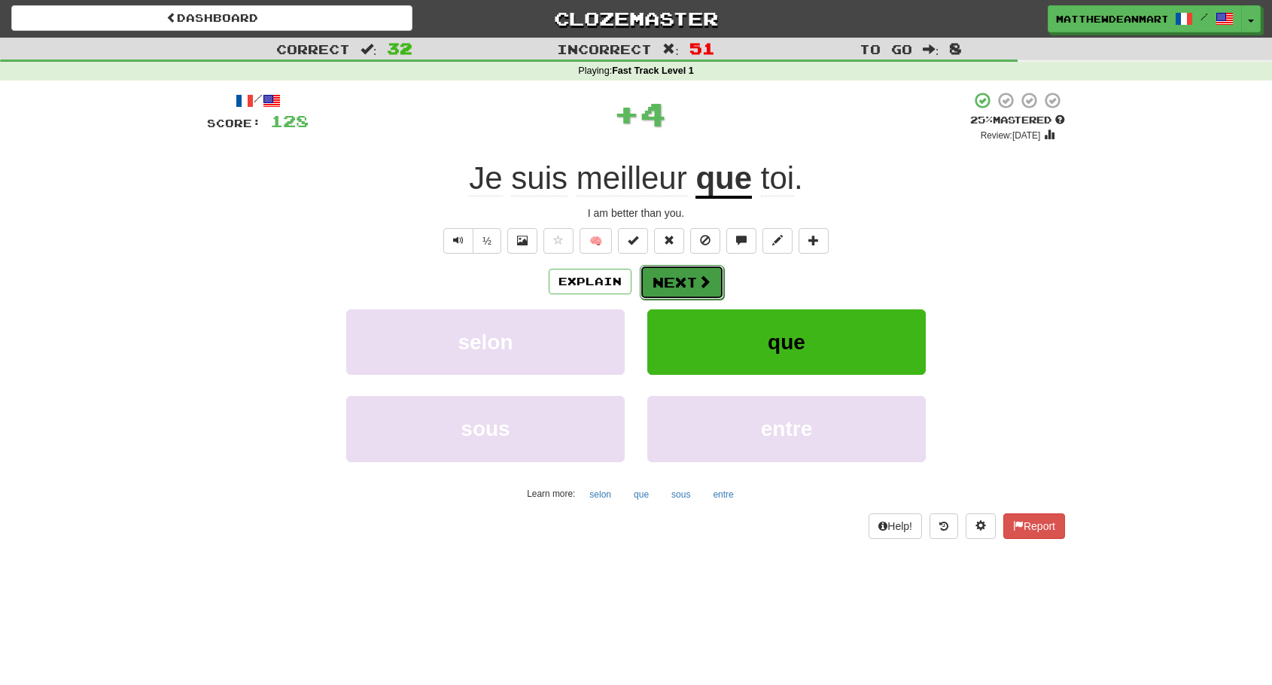
click at [685, 282] on button "Next" at bounding box center [682, 282] width 84 height 35
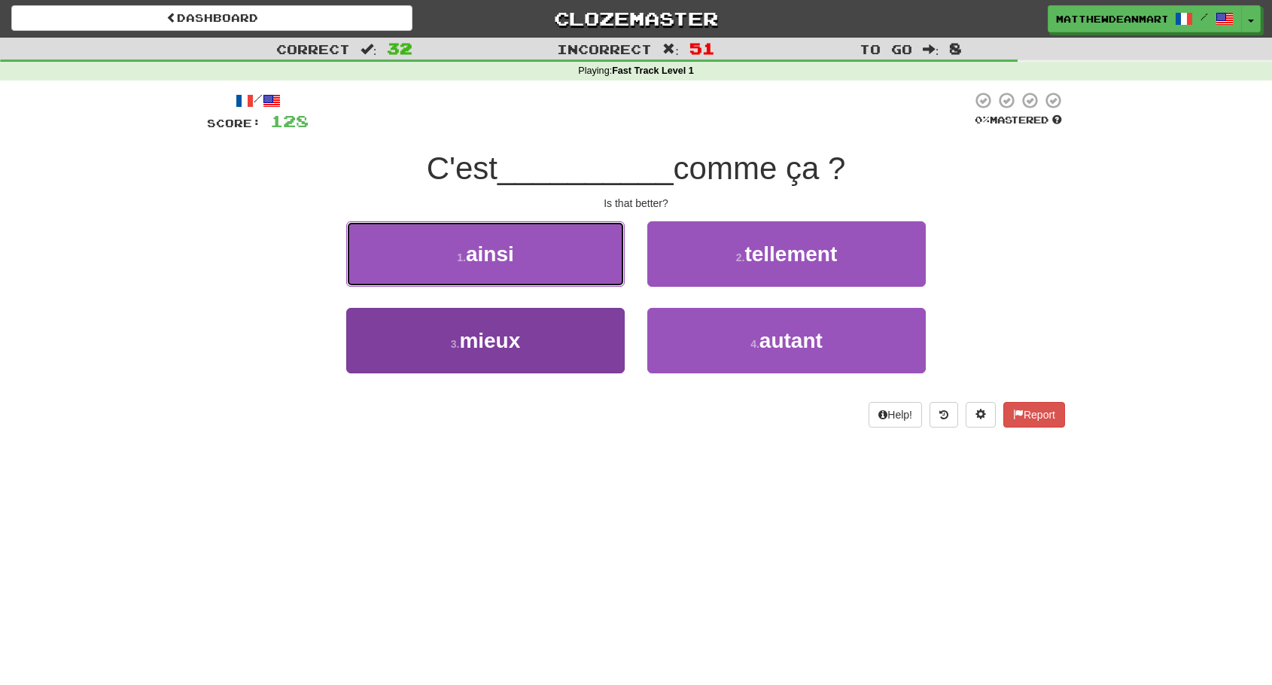
drag, startPoint x: 519, startPoint y: 260, endPoint x: 513, endPoint y: 324, distance: 64.2
click at [513, 324] on div "1 . ainsi 2 . tellement 3 . mieux 4 . autant" at bounding box center [636, 308] width 881 height 174
click at [513, 324] on button "3 . mieux" at bounding box center [485, 340] width 278 height 65
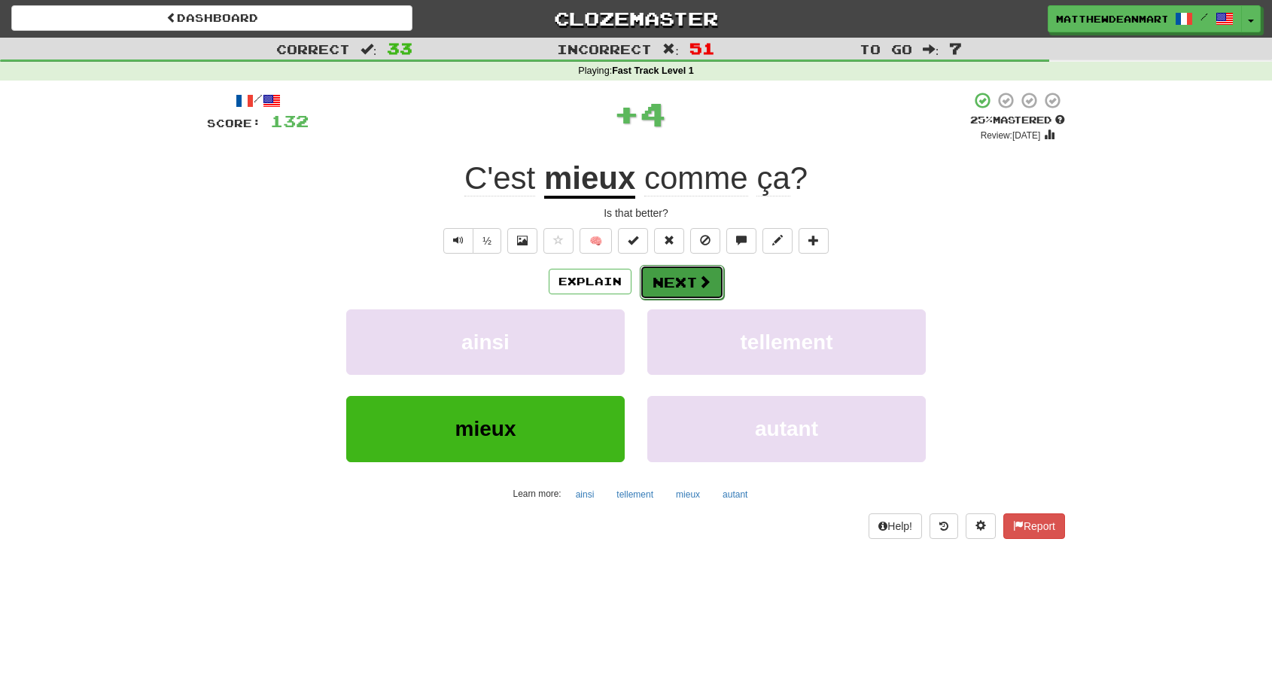
click at [663, 286] on button "Next" at bounding box center [682, 282] width 84 height 35
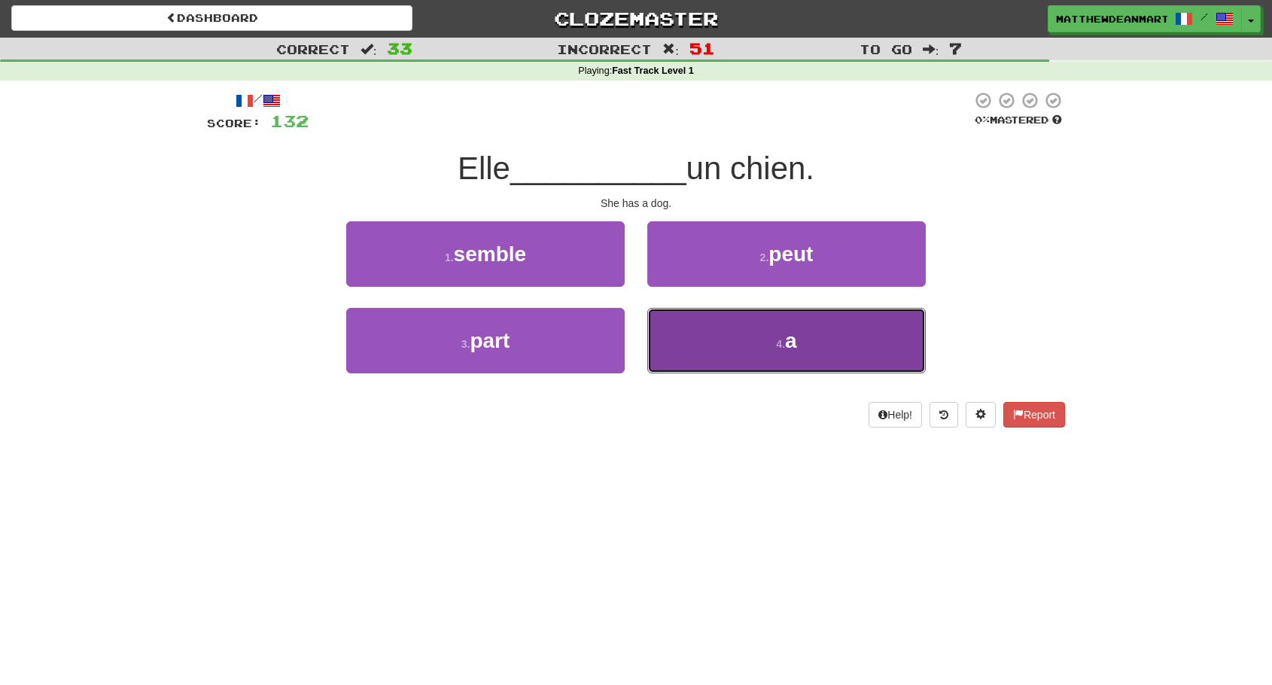
click at [726, 373] on button "4 . a" at bounding box center [786, 340] width 278 height 65
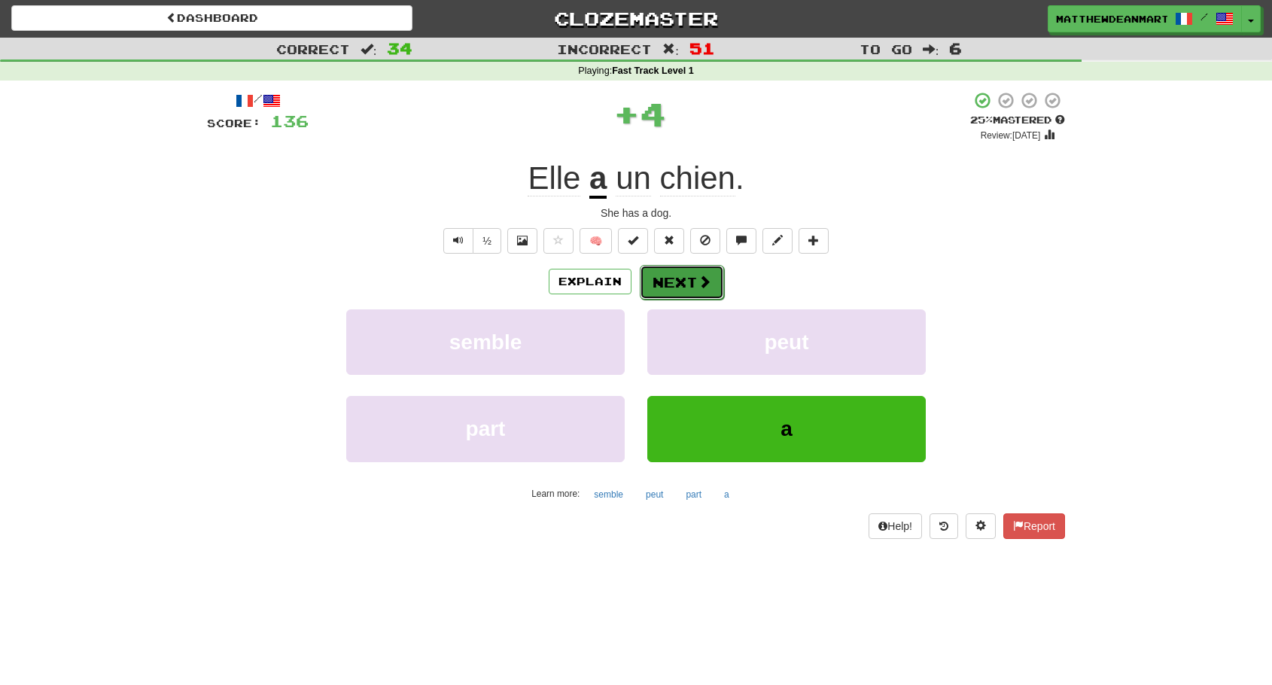
click at [670, 278] on button "Next" at bounding box center [682, 282] width 84 height 35
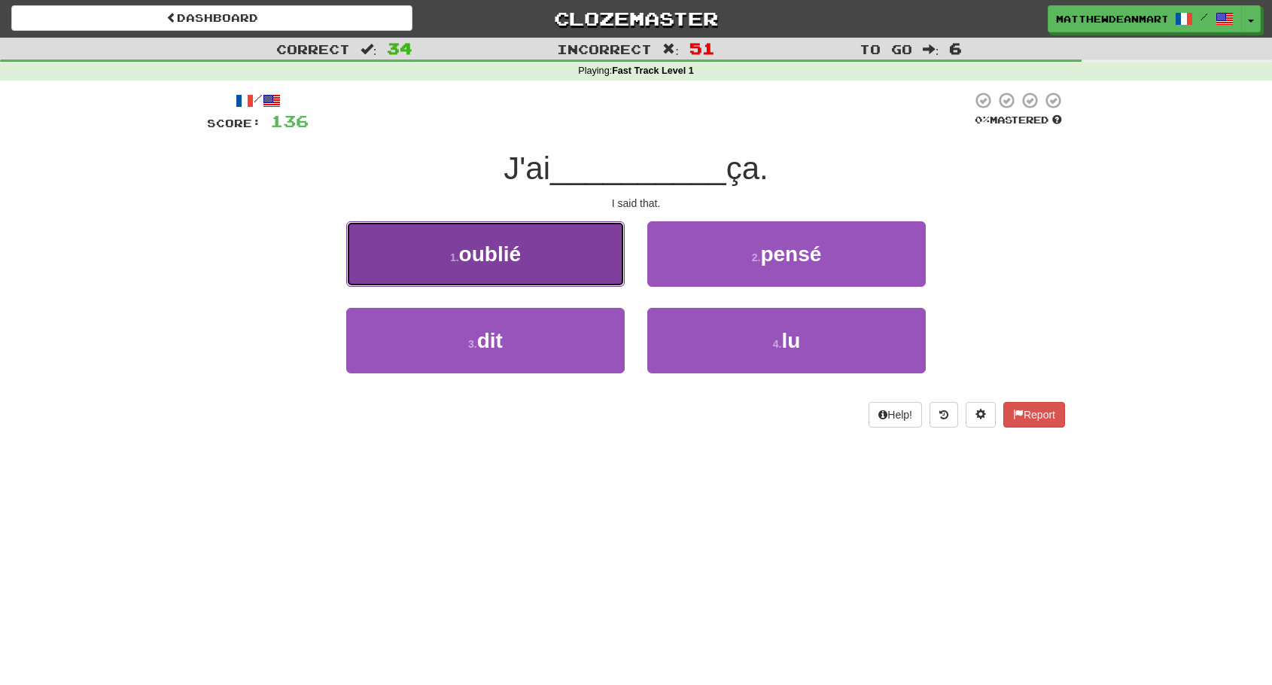
click at [580, 270] on button "1 . oublié" at bounding box center [485, 253] width 278 height 65
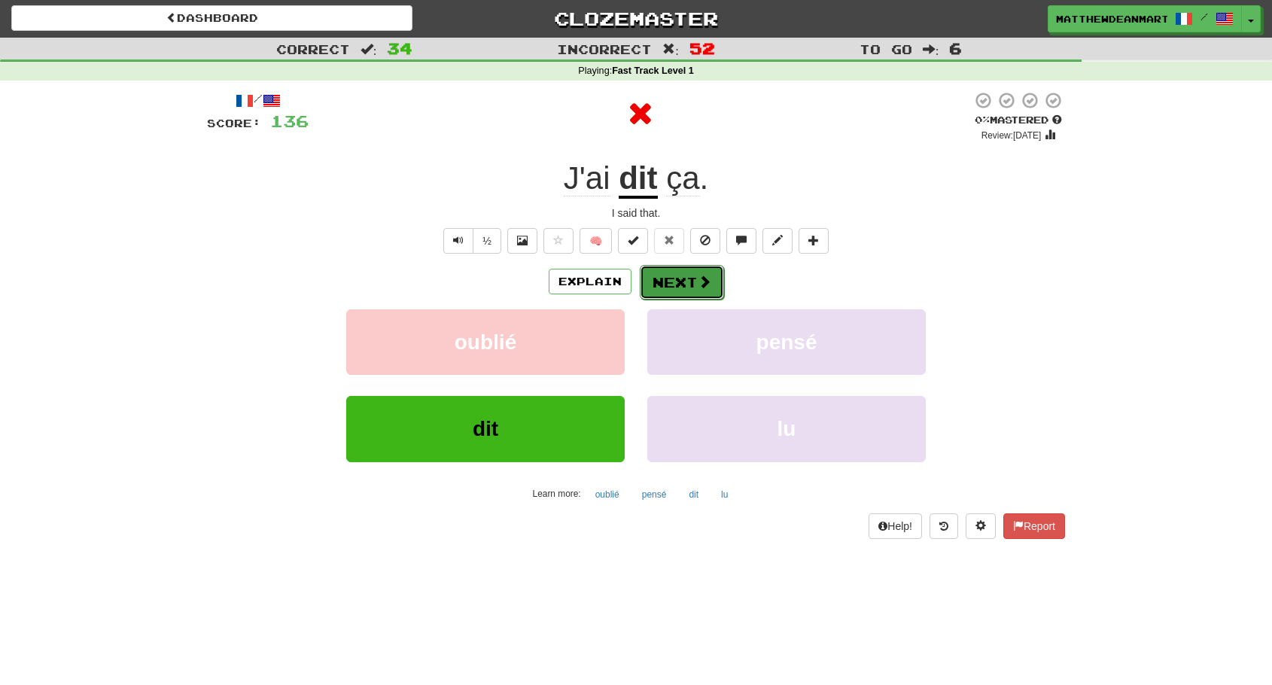
click at [695, 288] on button "Next" at bounding box center [682, 282] width 84 height 35
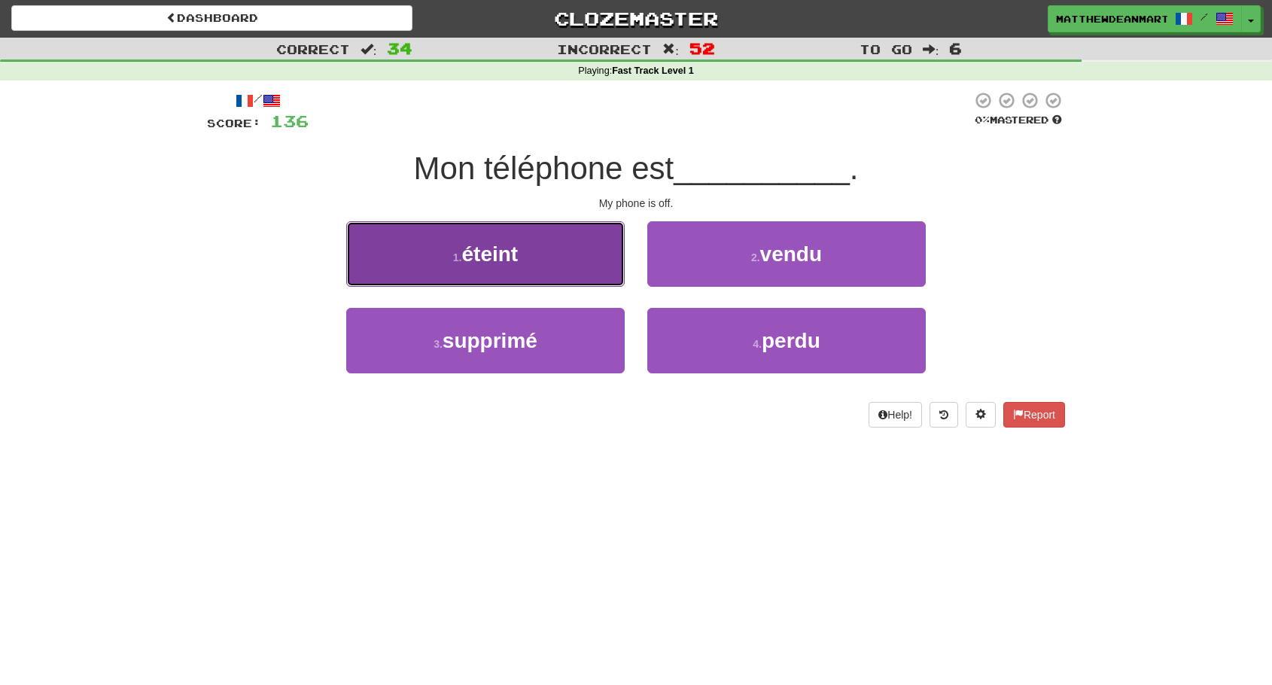
click at [607, 271] on button "1 . éteint" at bounding box center [485, 253] width 278 height 65
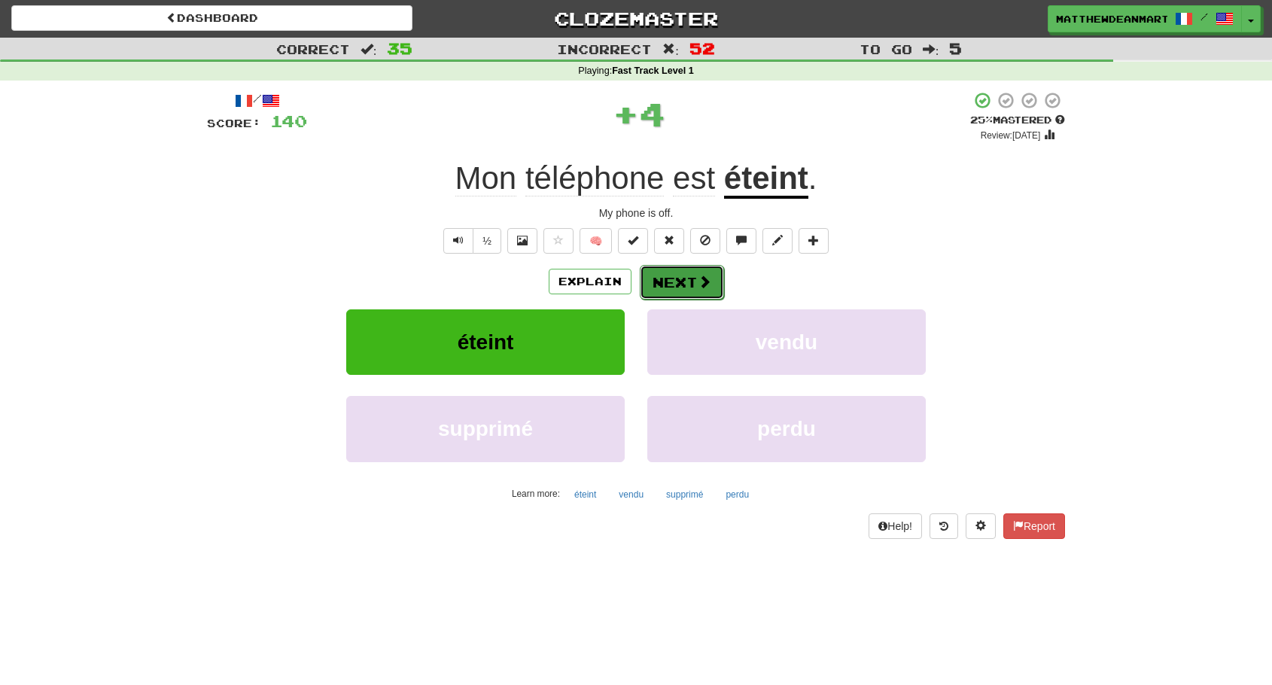
click at [668, 282] on button "Next" at bounding box center [682, 282] width 84 height 35
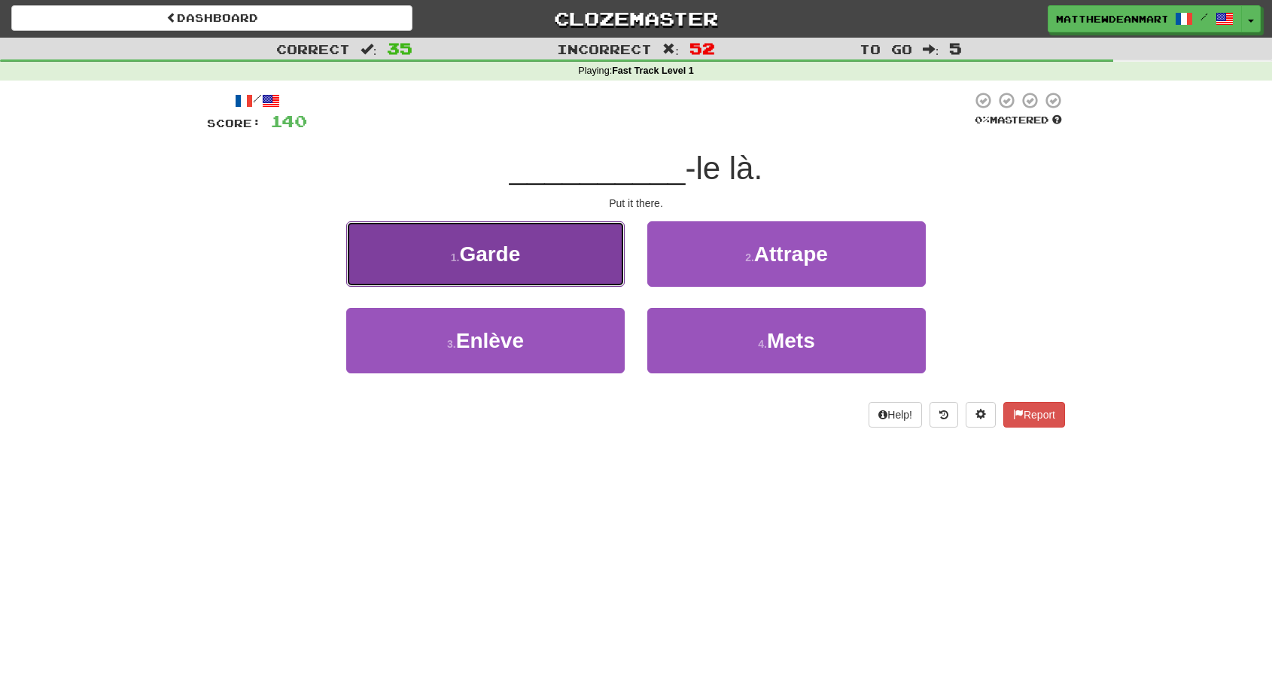
click at [571, 283] on button "1 . Garde" at bounding box center [485, 253] width 278 height 65
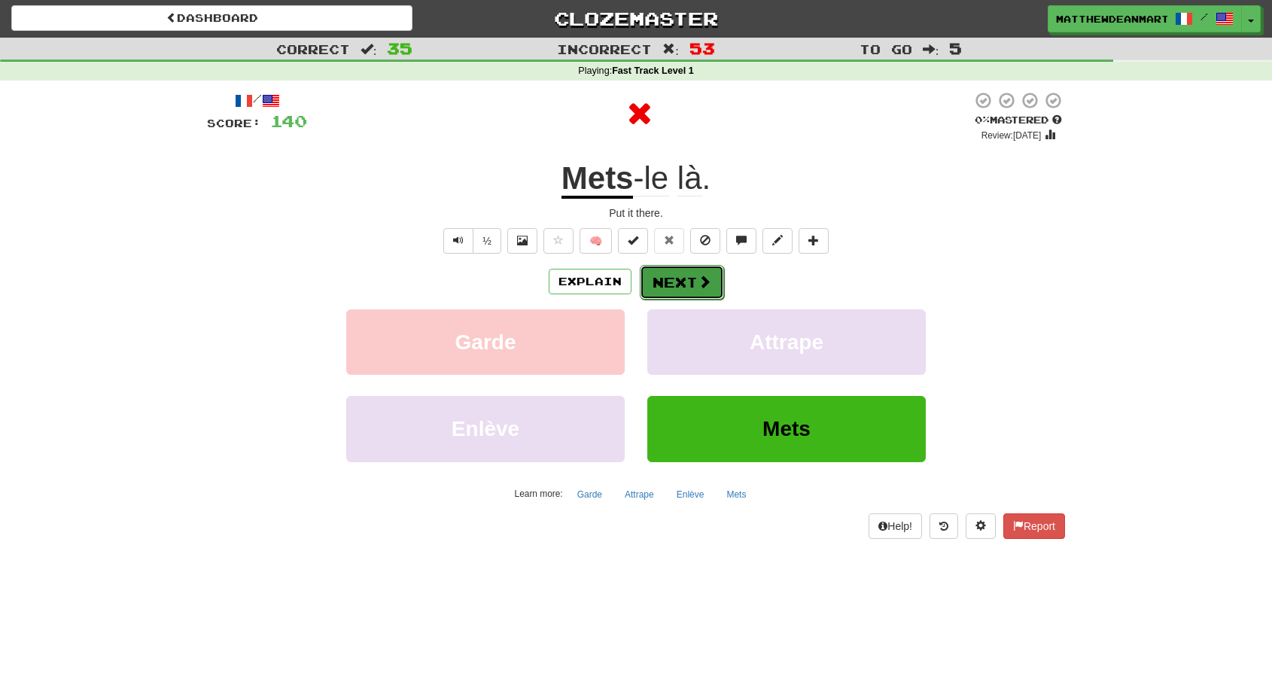
click at [700, 299] on button "Next" at bounding box center [682, 282] width 84 height 35
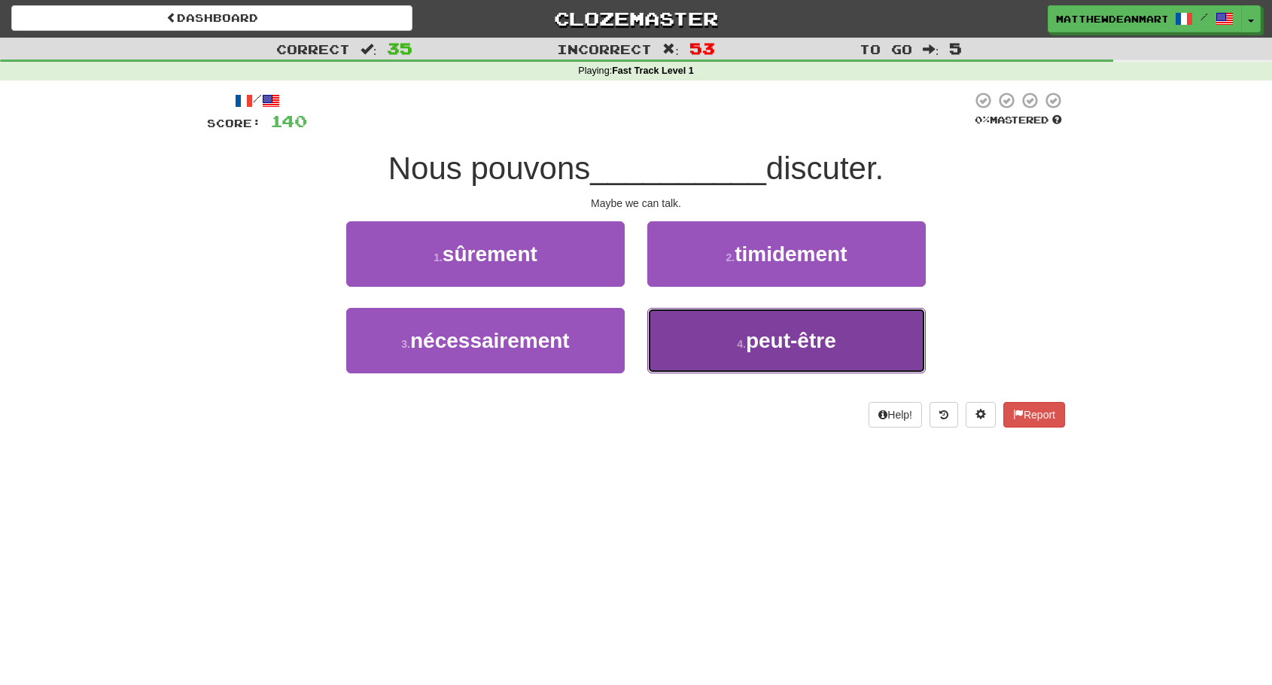
click at [737, 347] on small "4 ." at bounding box center [741, 344] width 9 height 12
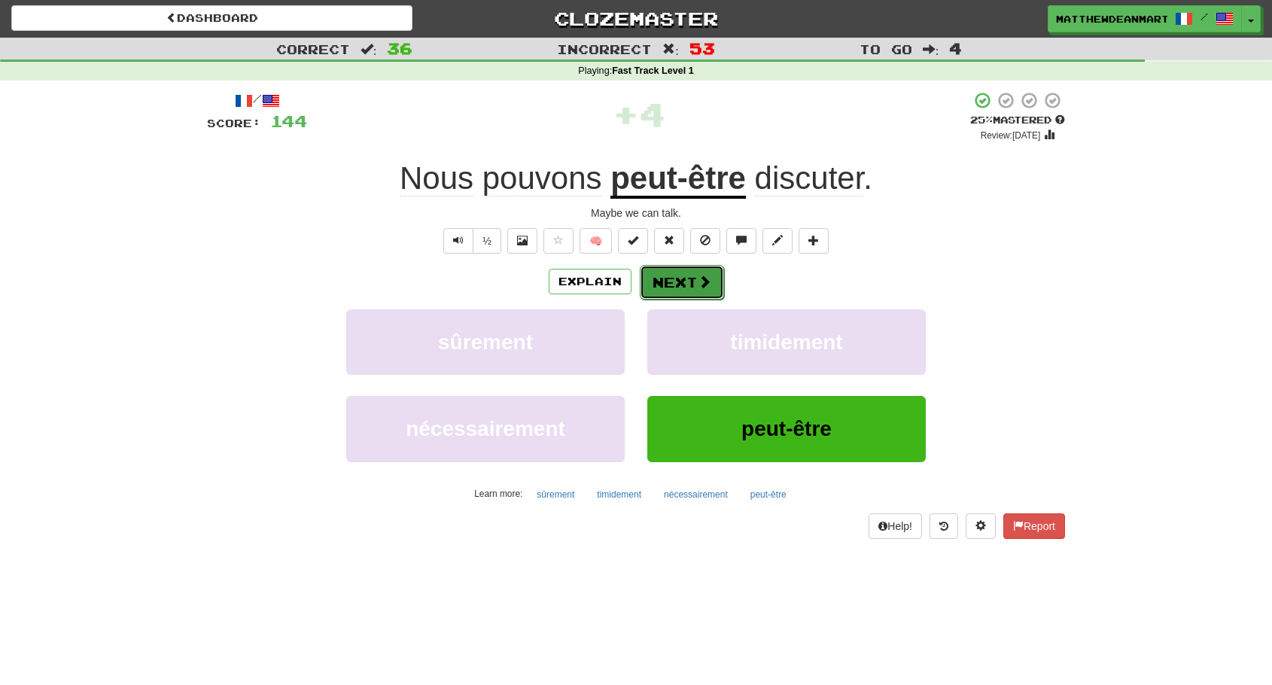
click at [712, 294] on button "Next" at bounding box center [682, 282] width 84 height 35
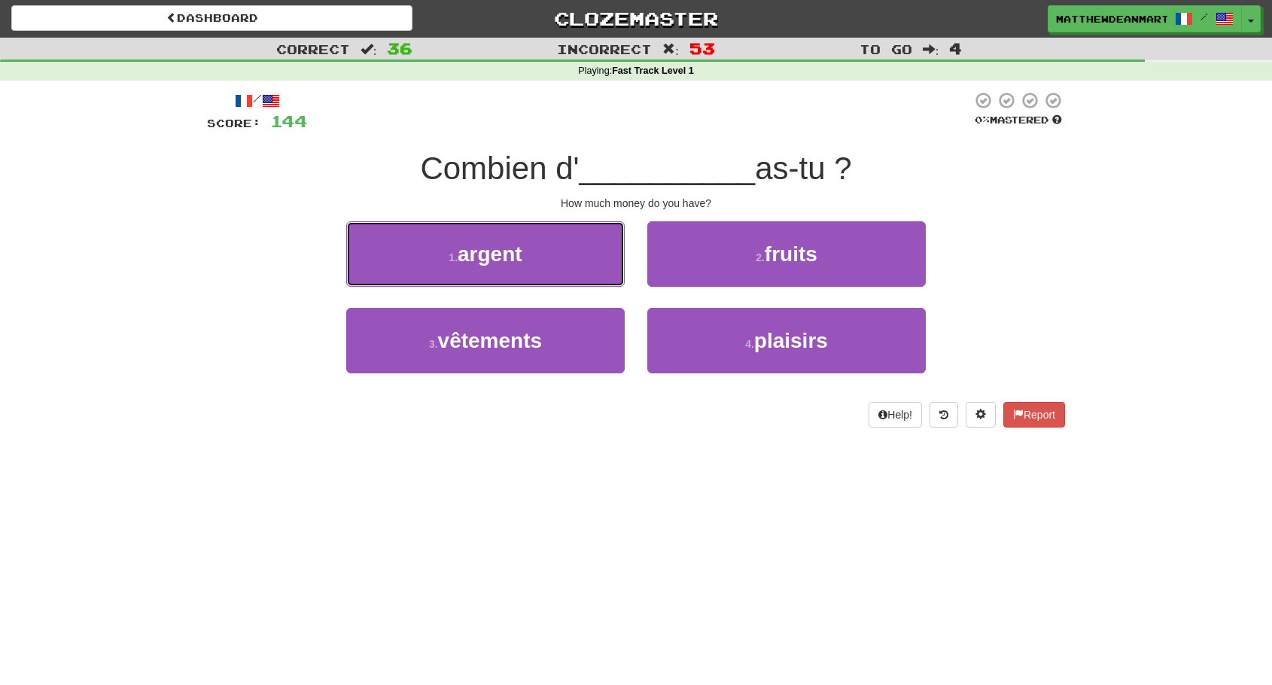
drag, startPoint x: 621, startPoint y: 253, endPoint x: 626, endPoint y: 298, distance: 45.5
click at [628, 291] on div "1 . argent" at bounding box center [485, 264] width 301 height 87
click at [630, 316] on div "3 . vêtements" at bounding box center [485, 351] width 301 height 87
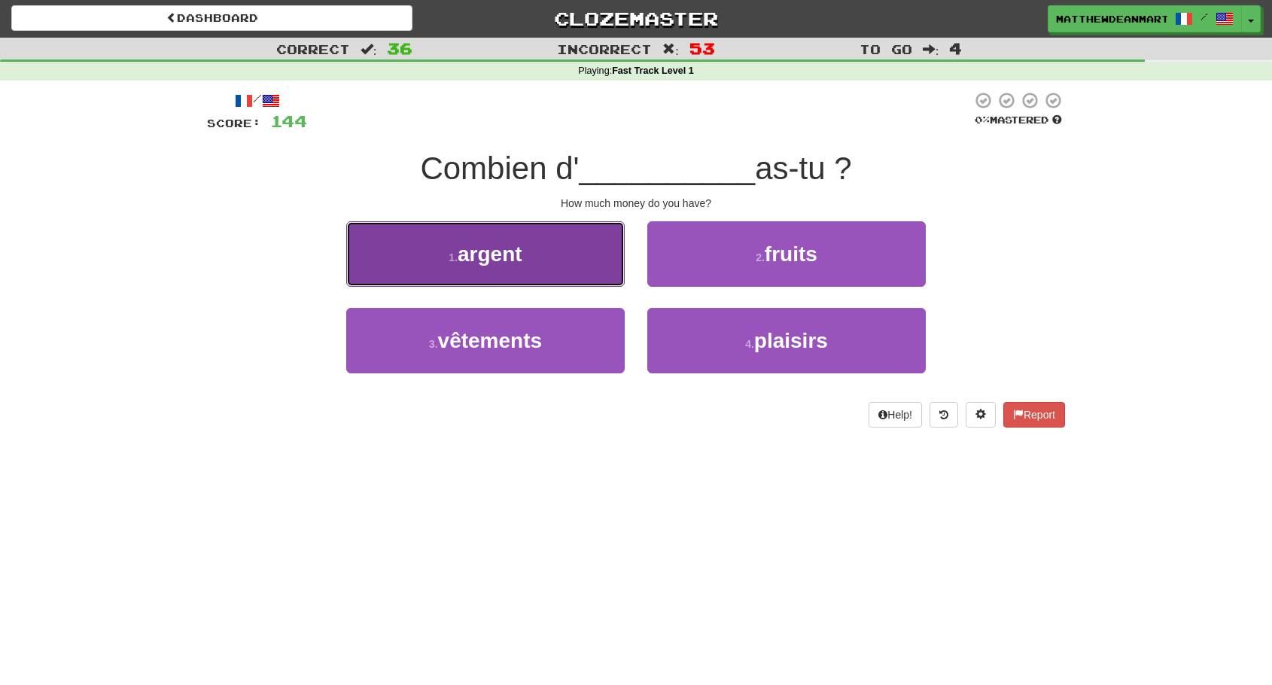
click at [576, 266] on button "1 . argent" at bounding box center [485, 253] width 278 height 65
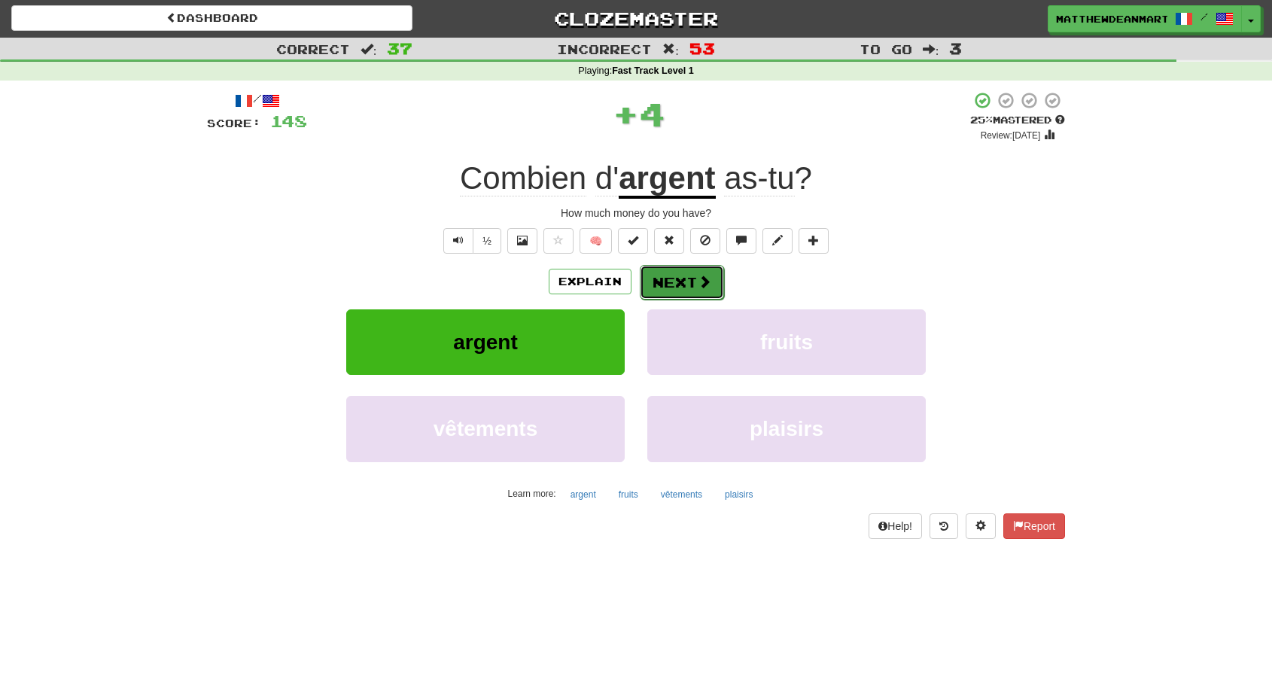
click at [690, 279] on button "Next" at bounding box center [682, 282] width 84 height 35
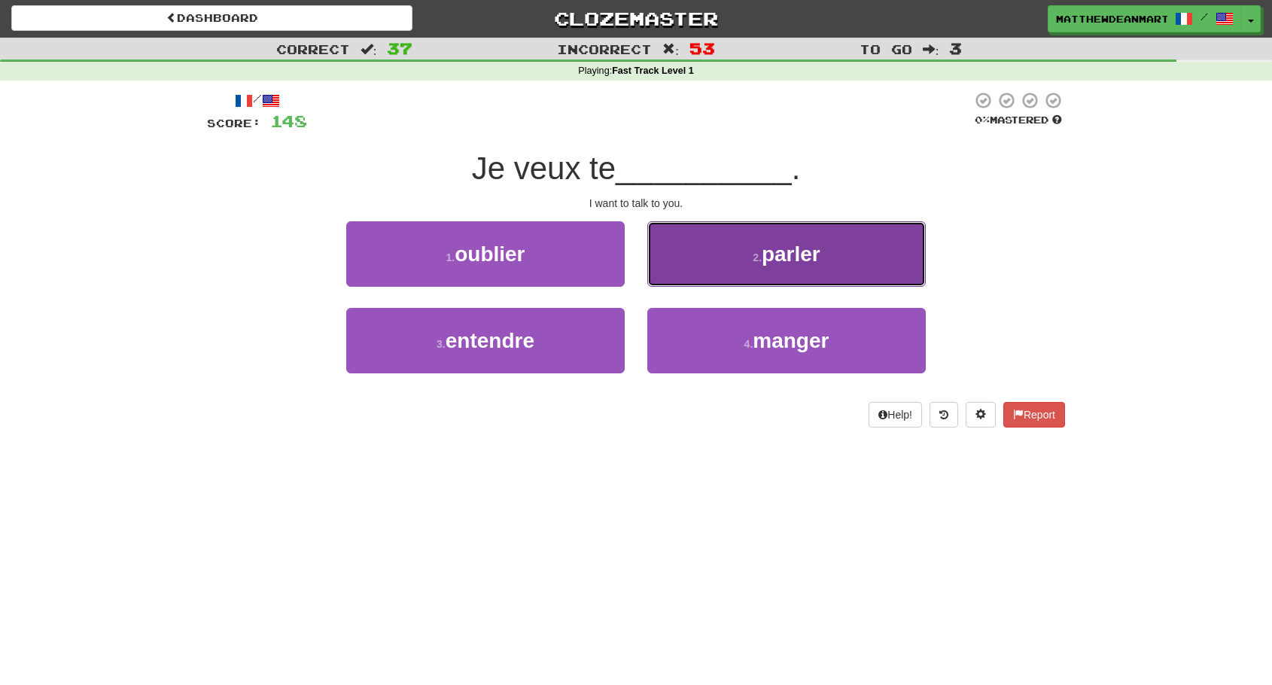
click at [709, 251] on button "2 . parler" at bounding box center [786, 253] width 278 height 65
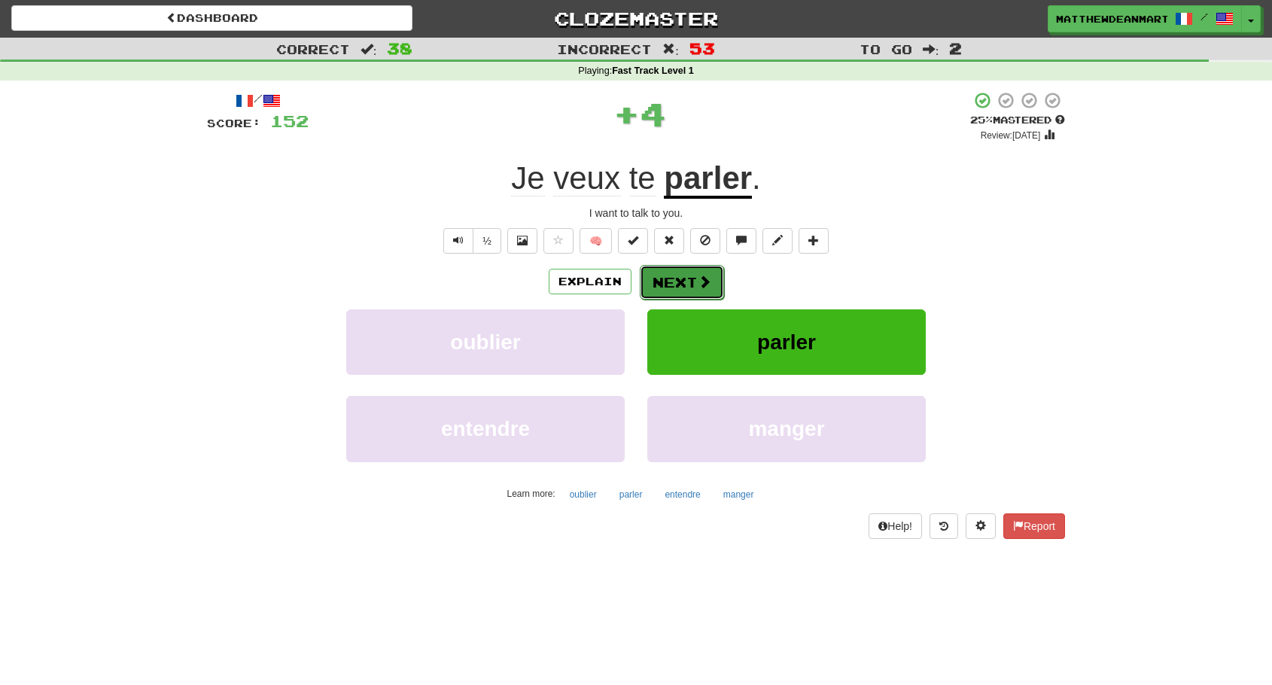
click at [687, 283] on button "Next" at bounding box center [682, 282] width 84 height 35
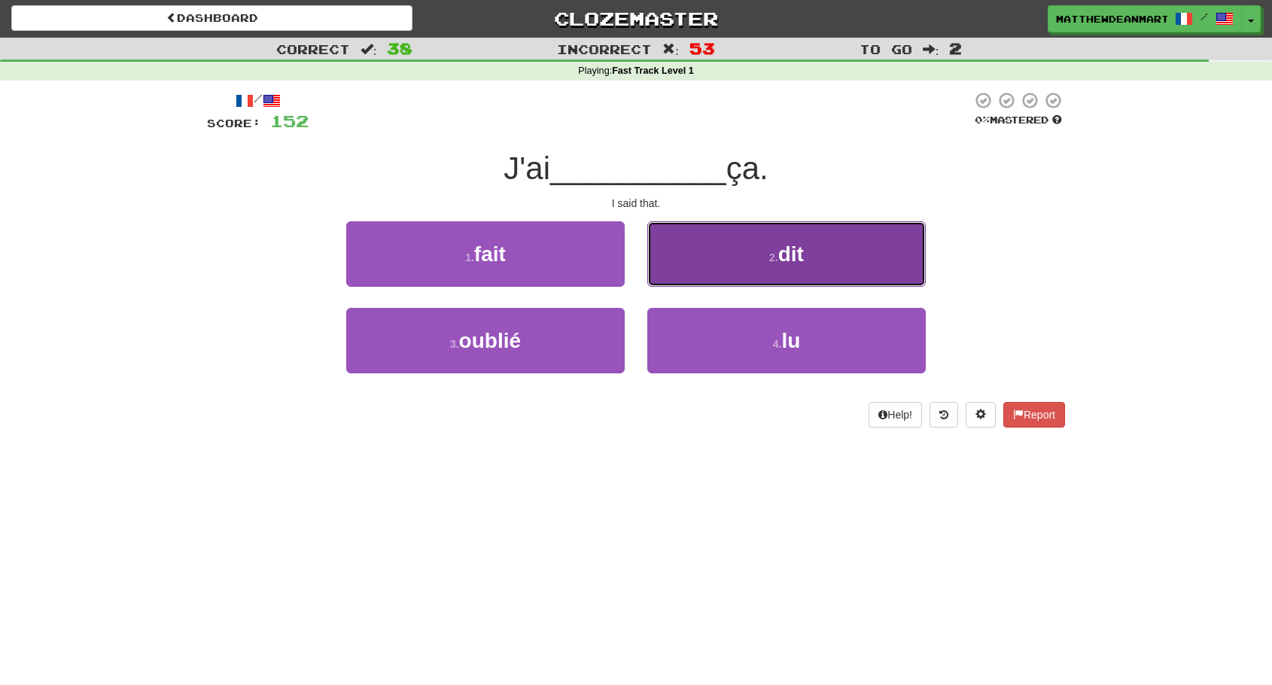
click at [691, 281] on button "2 . dit" at bounding box center [786, 253] width 278 height 65
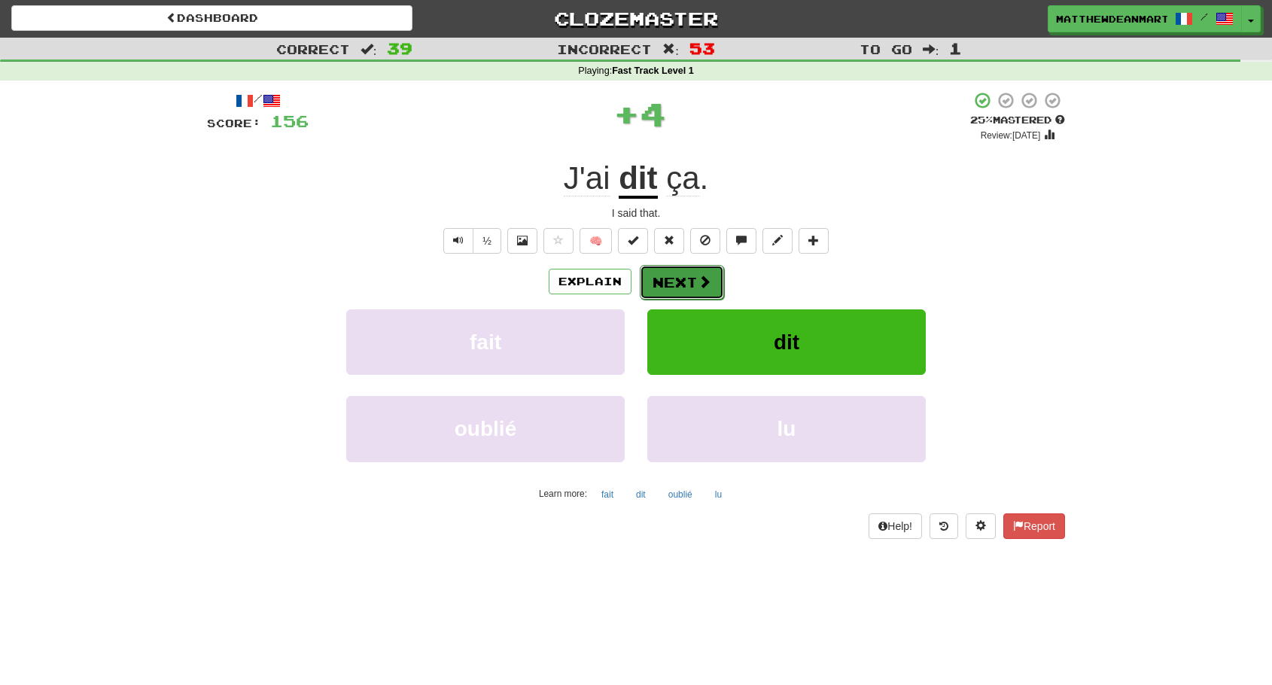
click at [692, 282] on button "Next" at bounding box center [682, 282] width 84 height 35
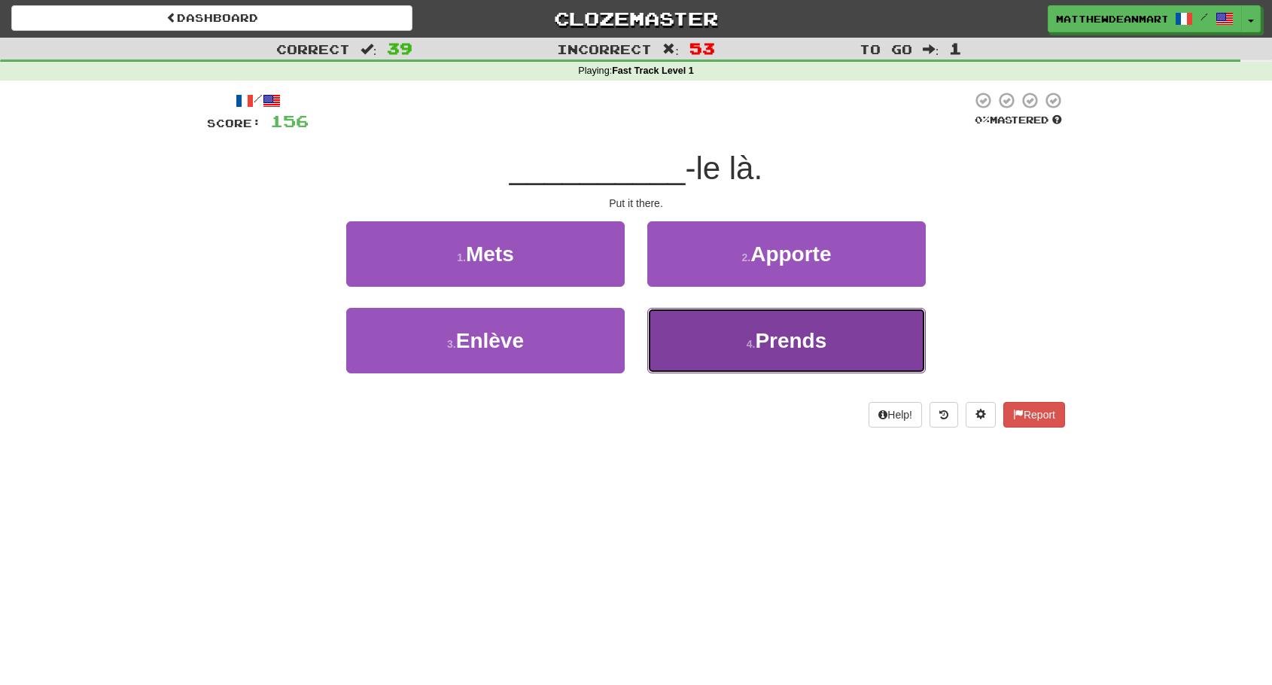
click at [717, 342] on button "4 . Prends" at bounding box center [786, 340] width 278 height 65
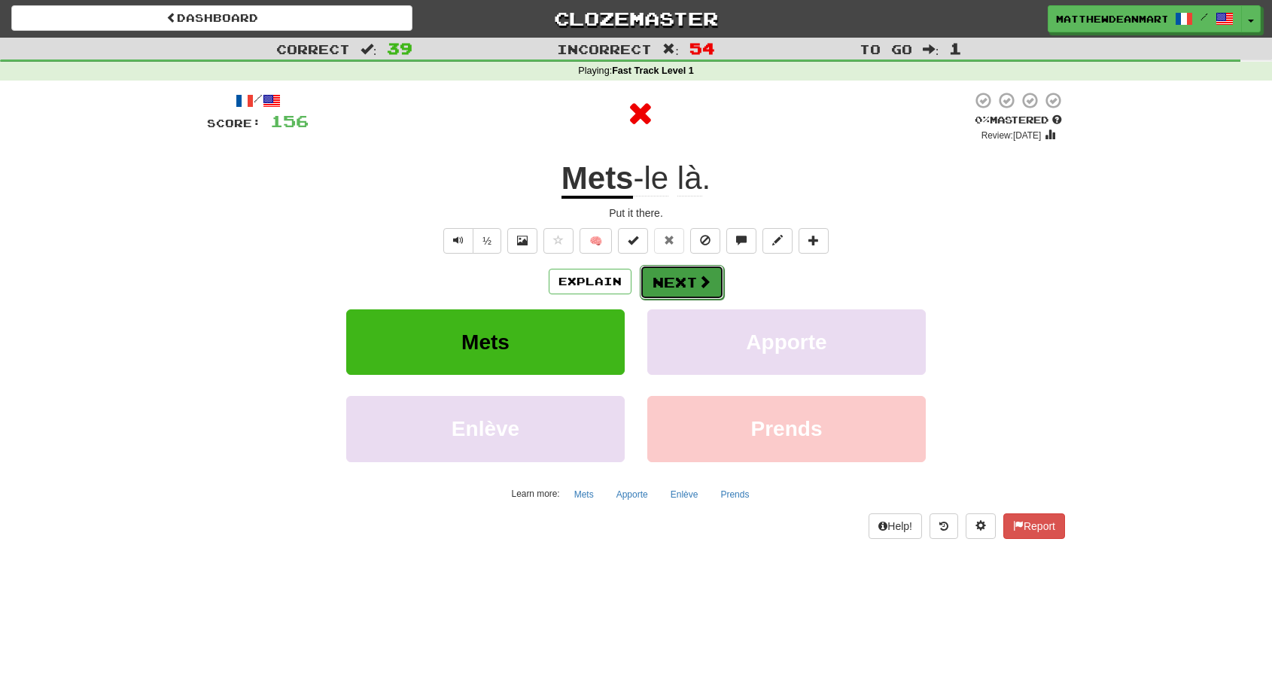
click at [684, 297] on button "Next" at bounding box center [682, 282] width 84 height 35
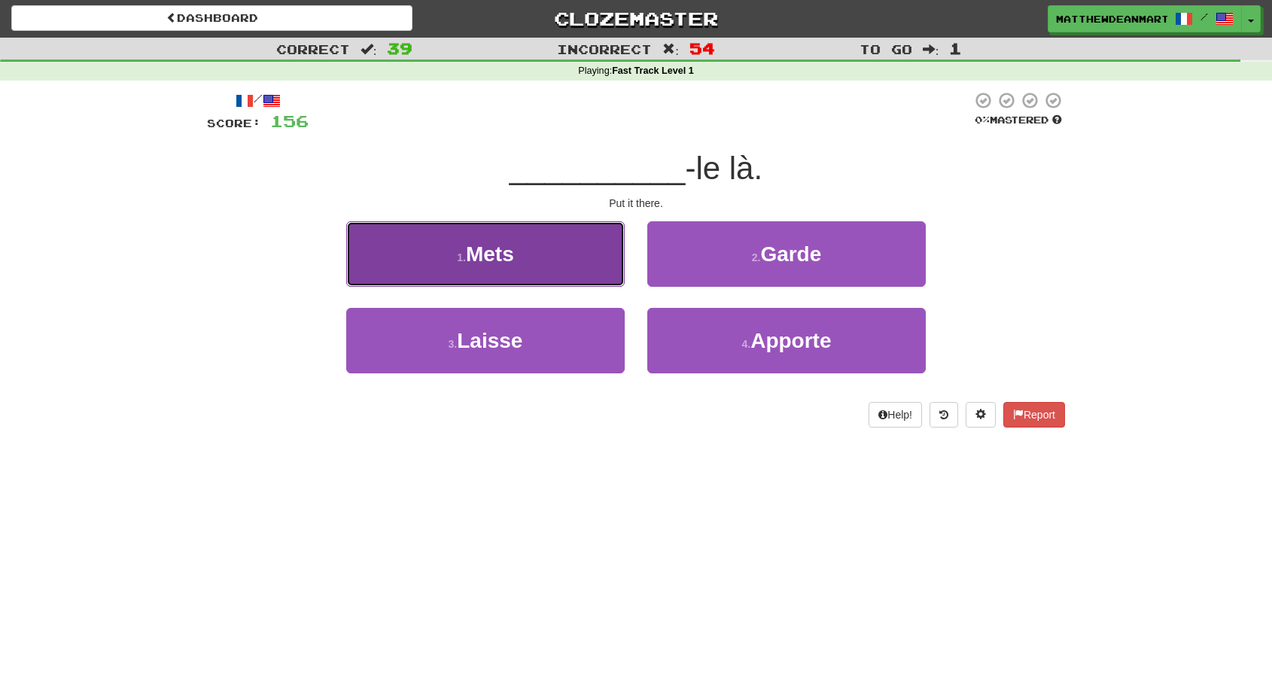
click at [598, 257] on button "1 . Mets" at bounding box center [485, 253] width 278 height 65
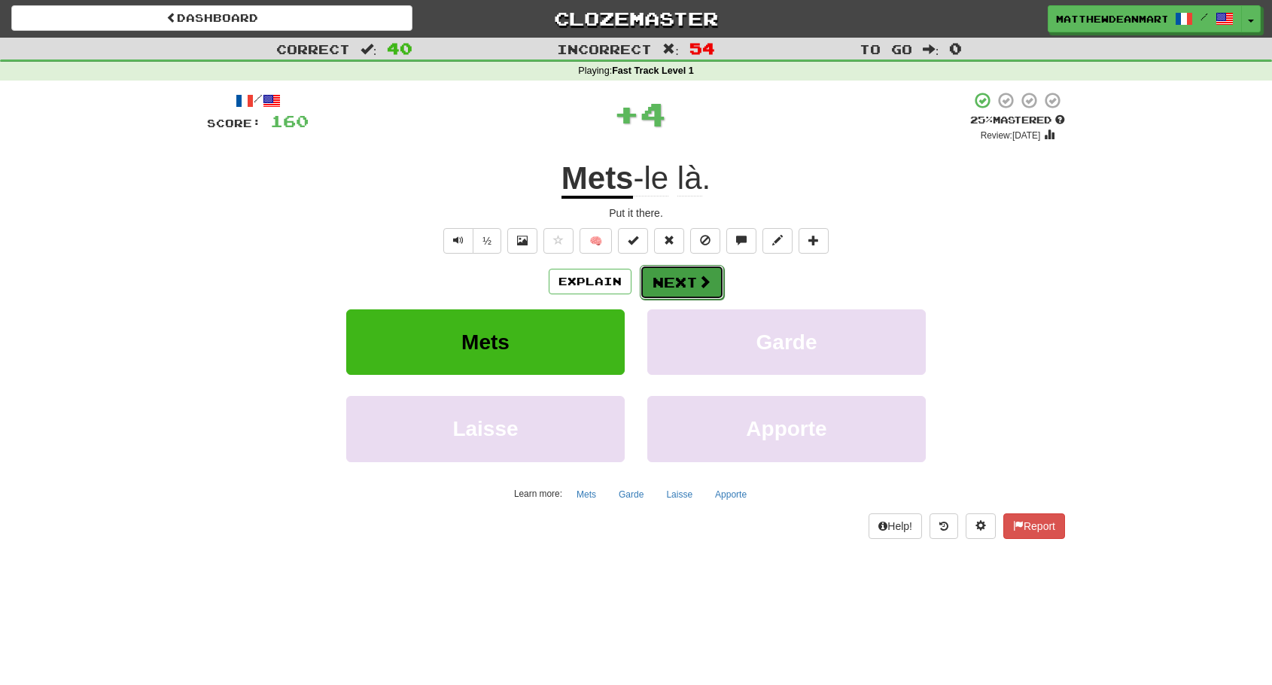
click at [674, 281] on button "Next" at bounding box center [682, 282] width 84 height 35
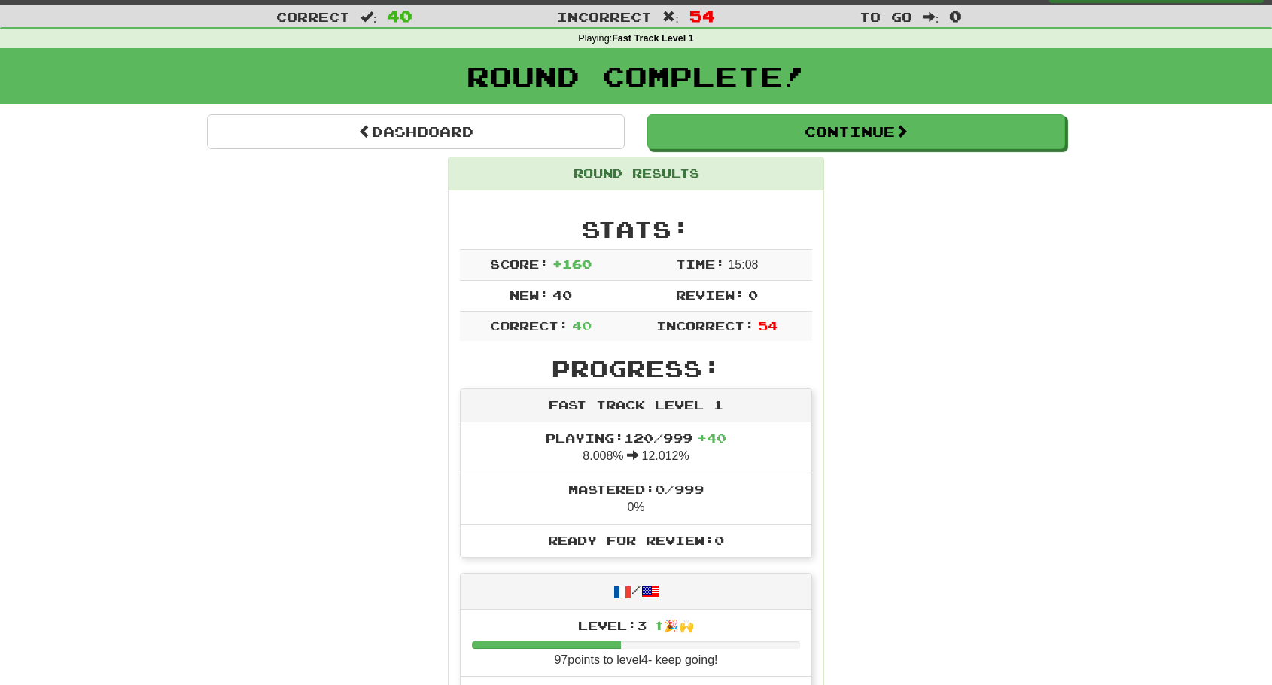
scroll to position [31, 0]
